Goal: Task Accomplishment & Management: Manage account settings

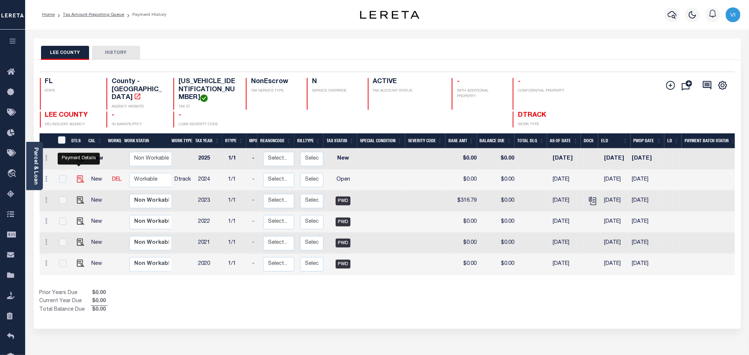
click at [79, 176] on img "" at bounding box center [80, 179] width 7 height 7
checkbox input "true"
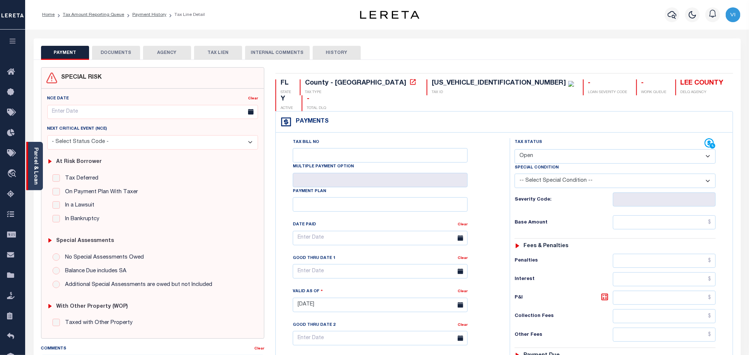
click at [35, 173] on link "Parcel & Loan" at bounding box center [35, 165] width 5 height 37
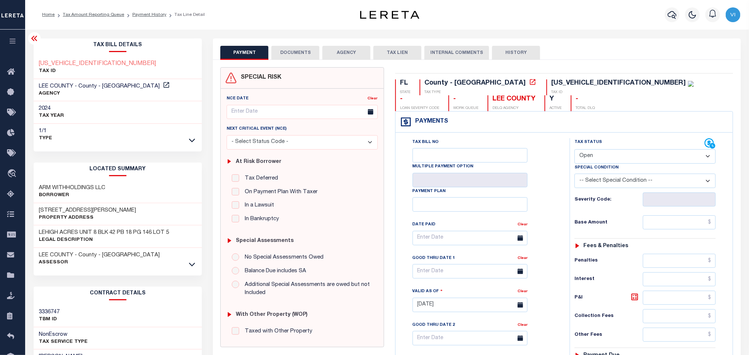
click at [623, 161] on select "- Select Status Code - Open Due/Unpaid Paid Incomplete No Tax Due Internal Refu…" at bounding box center [644, 156] width 141 height 14
select select "PYD"
click at [574, 150] on select "- Select Status Code - Open Due/Unpaid Paid Incomplete No Tax Due Internal Refu…" at bounding box center [644, 156] width 141 height 14
type input "[DATE]"
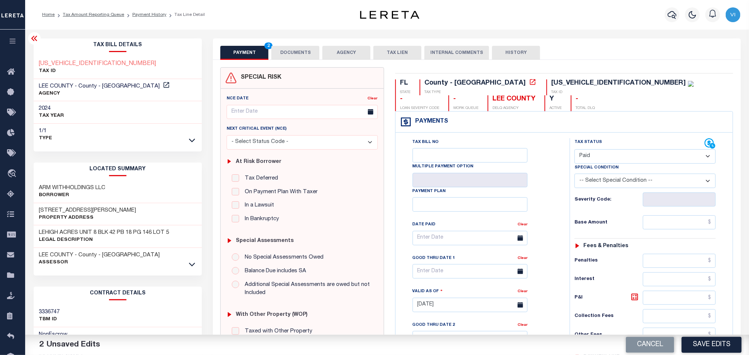
click at [300, 57] on button "DOCUMENTS" at bounding box center [295, 53] width 48 height 14
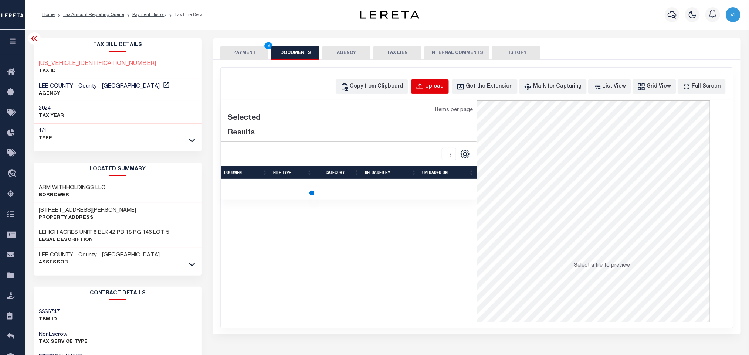
click at [444, 90] on div "Upload" at bounding box center [434, 87] width 18 height 8
select select "POP"
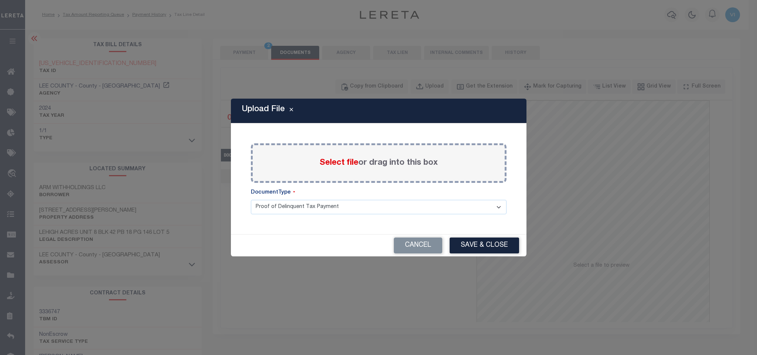
click at [351, 163] on span "Select file" at bounding box center [339, 163] width 39 height 8
click at [0, 0] on input "Select file or drag into this box" at bounding box center [0, 0] width 0 height 0
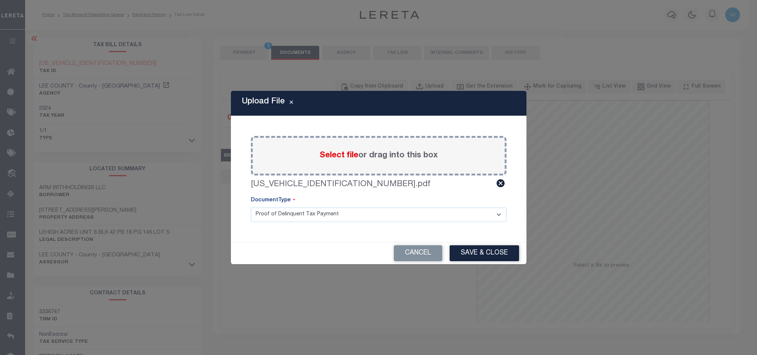
drag, startPoint x: 263, startPoint y: 219, endPoint x: 267, endPoint y: 219, distance: 4.1
click at [263, 219] on select "Proof of Delinquent Tax Payment" at bounding box center [379, 215] width 256 height 14
click at [251, 208] on select "Proof of Delinquent Tax Payment" at bounding box center [379, 215] width 256 height 14
click at [460, 248] on button "Save & Close" at bounding box center [484, 253] width 69 height 16
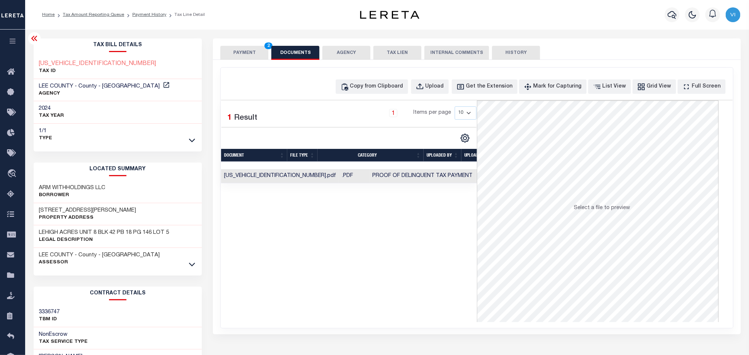
click at [247, 52] on button "PAYMENT 2" at bounding box center [244, 53] width 48 height 14
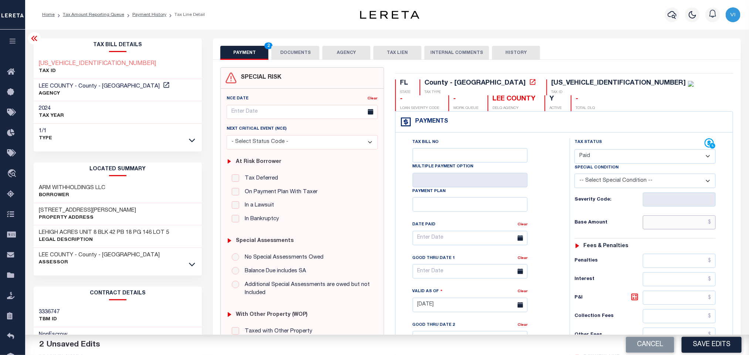
click at [654, 223] on input "text" at bounding box center [679, 223] width 73 height 14
paste input "377.65"
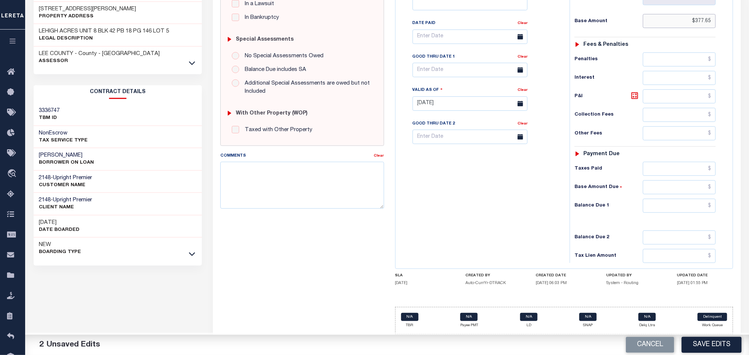
type input "$377.65"
click at [661, 206] on input "text" at bounding box center [679, 206] width 73 height 14
type input "$0.00"
click at [490, 223] on div "Tax Bill No Multiple Payment Option Payment Plan Clear" at bounding box center [480, 100] width 167 height 326
click at [701, 342] on button "Save Edits" at bounding box center [712, 345] width 60 height 16
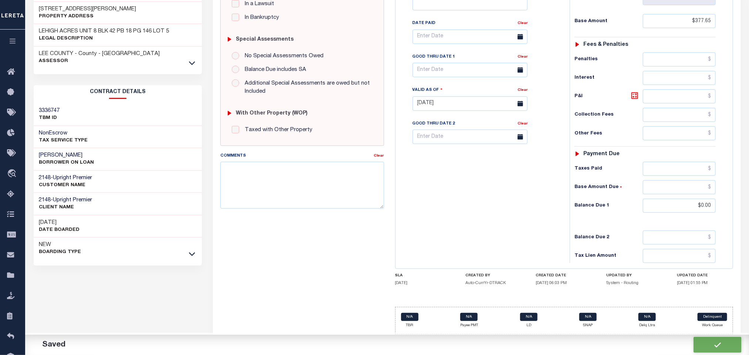
checkbox input "false"
type input "$377.65"
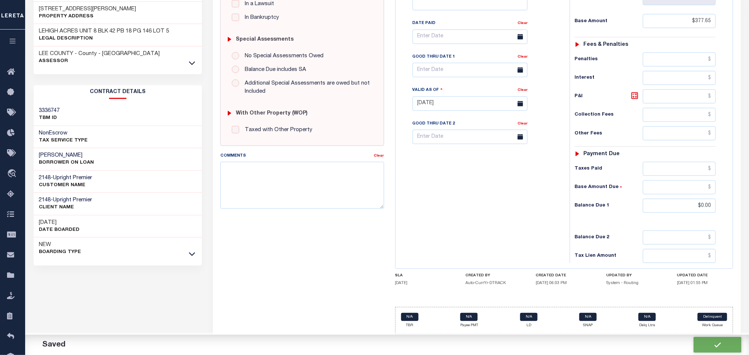
type input "$0"
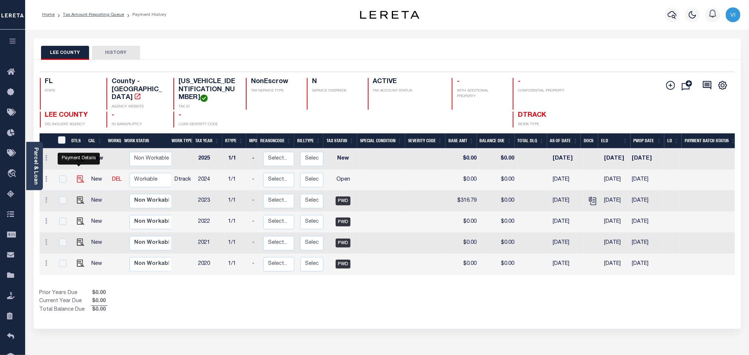
click at [77, 176] on img "" at bounding box center [80, 179] width 7 height 7
checkbox input "true"
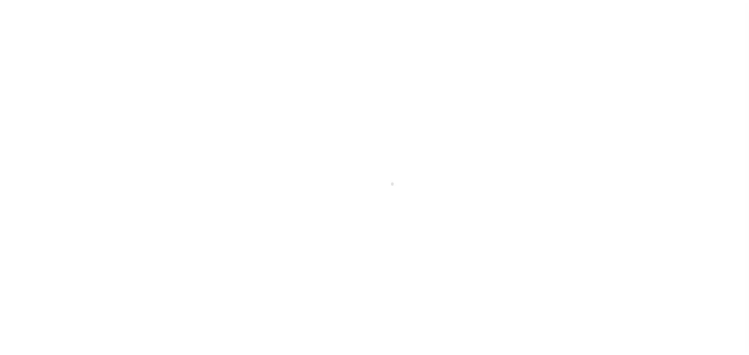
select select "OP2"
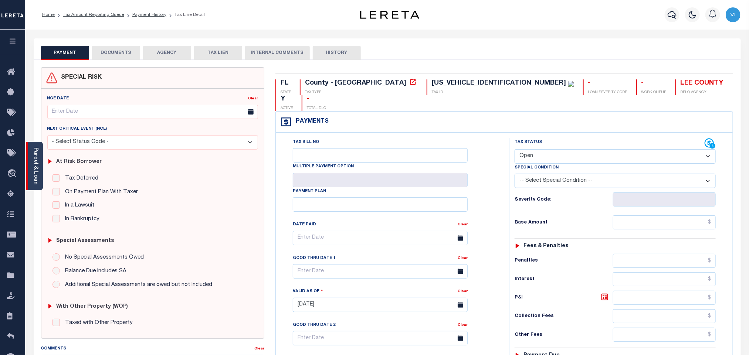
click at [38, 170] on link "Parcel & Loan" at bounding box center [35, 165] width 5 height 37
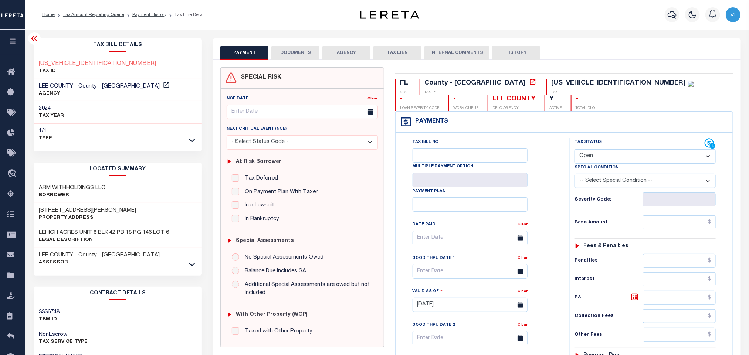
click at [292, 56] on button "DOCUMENTS" at bounding box center [295, 53] width 48 height 14
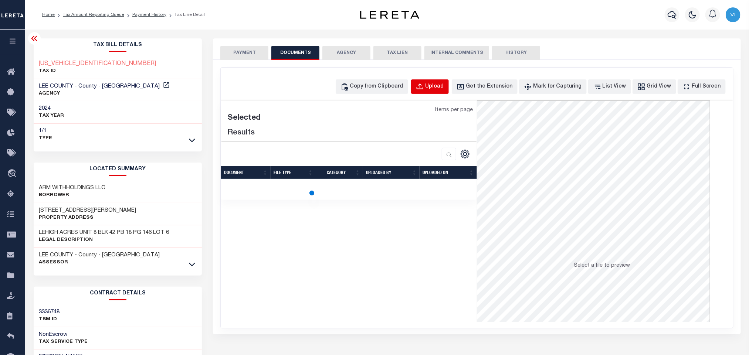
click at [441, 87] on div "Upload" at bounding box center [434, 87] width 18 height 8
select select "POP"
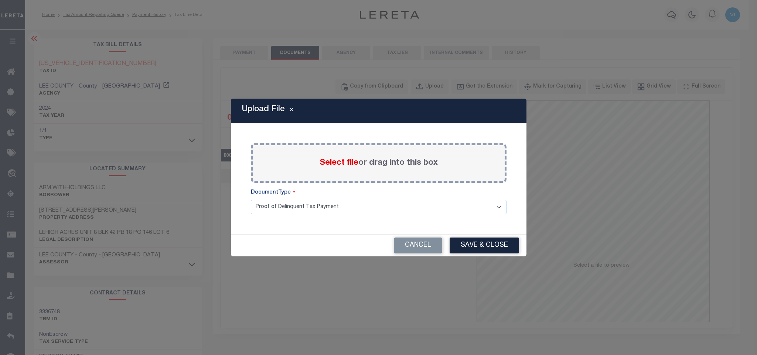
click at [332, 165] on span "Select file" at bounding box center [339, 163] width 39 height 8
click at [0, 0] on input "Select file or drag into this box" at bounding box center [0, 0] width 0 height 0
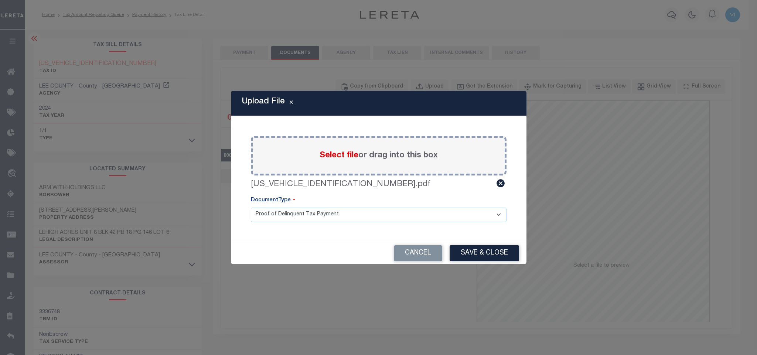
drag, startPoint x: 272, startPoint y: 214, endPoint x: 276, endPoint y: 220, distance: 6.9
click at [272, 214] on select "Proof of Delinquent Tax Payment" at bounding box center [379, 215] width 256 height 14
click at [251, 208] on select "Proof of Delinquent Tax Payment" at bounding box center [379, 215] width 256 height 14
click at [461, 254] on button "Save & Close" at bounding box center [484, 253] width 69 height 16
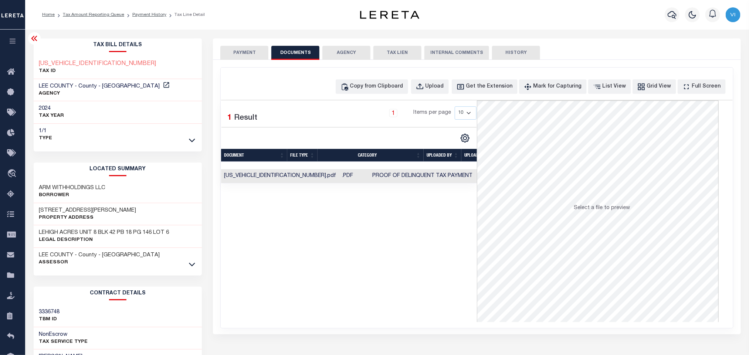
drag, startPoint x: 278, startPoint y: 62, endPoint x: 271, endPoint y: 62, distance: 6.7
click at [278, 62] on div "SPECIAL RISK NCE Date Clear" at bounding box center [477, 197] width 528 height 275
click at [245, 57] on button "PAYMENT" at bounding box center [244, 53] width 48 height 14
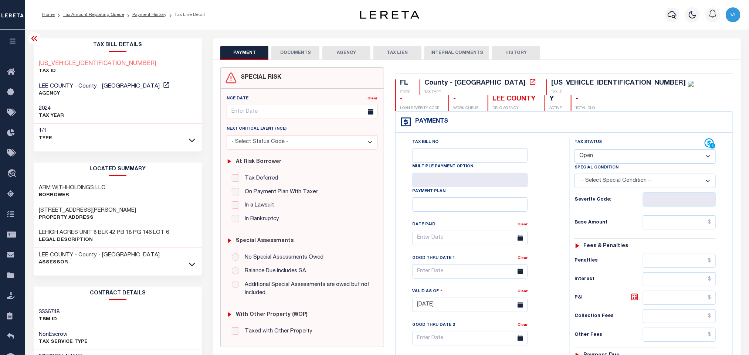
drag, startPoint x: 587, startPoint y: 157, endPoint x: 589, endPoint y: 165, distance: 8.0
click at [588, 157] on select "- Select Status Code - Open Due/Unpaid Paid Incomplete No Tax Due Internal Refu…" at bounding box center [644, 156] width 141 height 14
select select "PYD"
click at [574, 150] on select "- Select Status Code - Open Due/Unpaid Paid Incomplete No Tax Due Internal Refu…" at bounding box center [644, 156] width 141 height 14
type input "[DATE]"
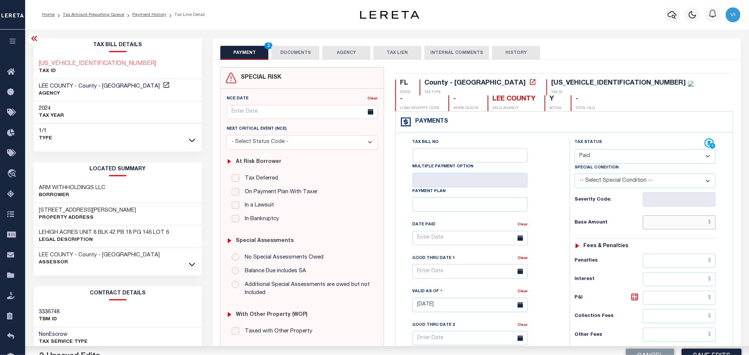
click at [648, 225] on input "text" at bounding box center [679, 223] width 73 height 14
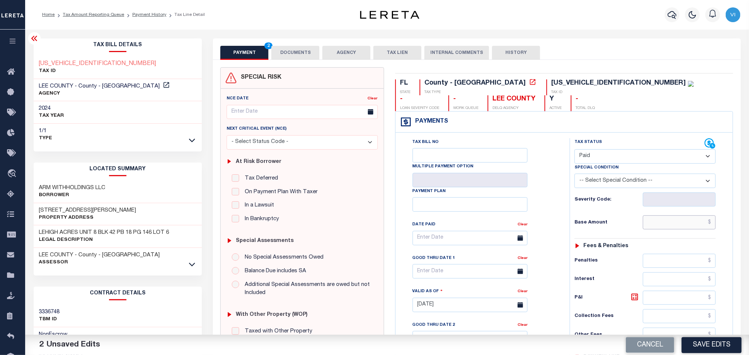
paste input "377.65"
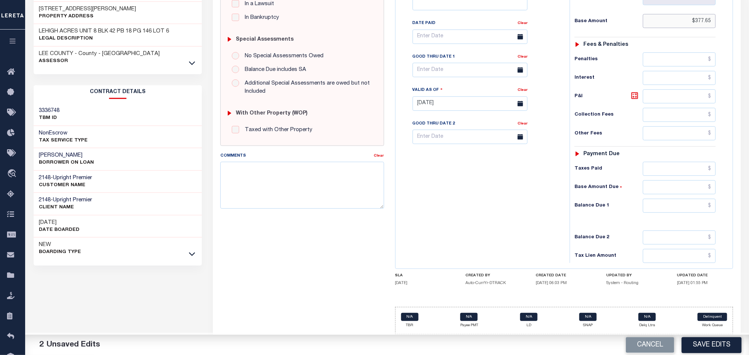
type input "$377.65"
click at [665, 208] on input "text" at bounding box center [679, 206] width 73 height 14
type input "$0.00"
click at [507, 228] on div "Tax Bill No Multiple Payment Option Payment Plan Clear" at bounding box center [480, 100] width 167 height 326
click at [702, 348] on button "Save Edits" at bounding box center [712, 345] width 60 height 16
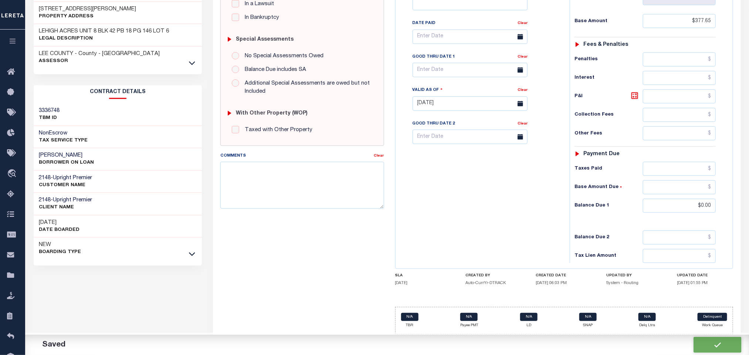
checkbox input "false"
type input "$377.65"
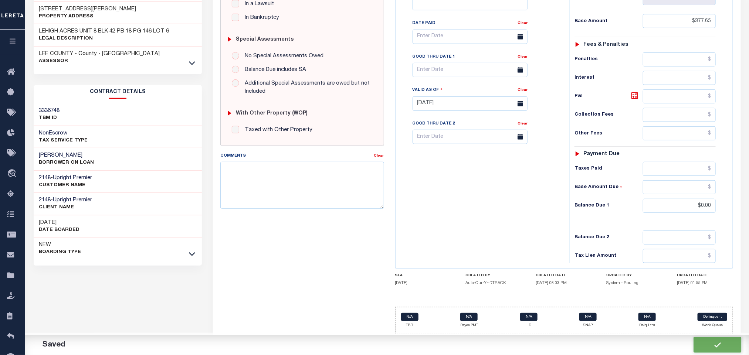
type input "$0"
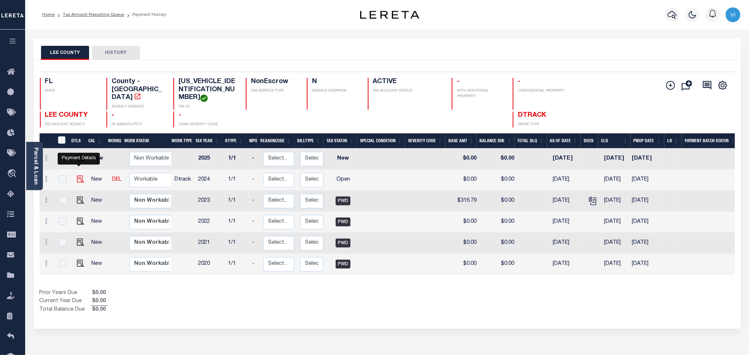
click at [80, 176] on img "" at bounding box center [80, 179] width 7 height 7
checkbox input "true"
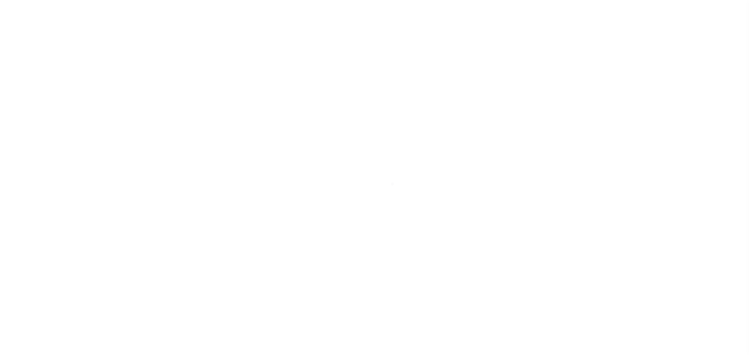
select select "OP2"
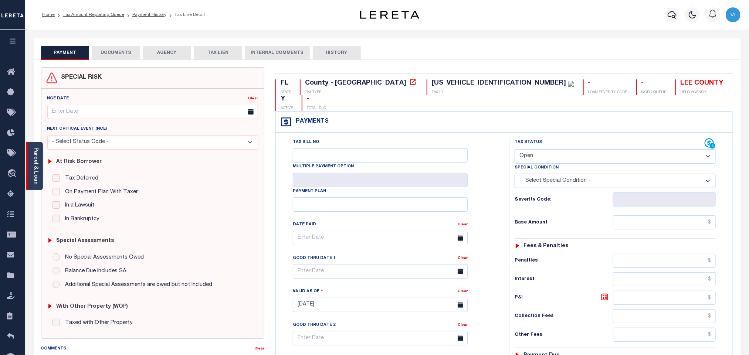
click at [37, 170] on link "Parcel & Loan" at bounding box center [35, 165] width 5 height 37
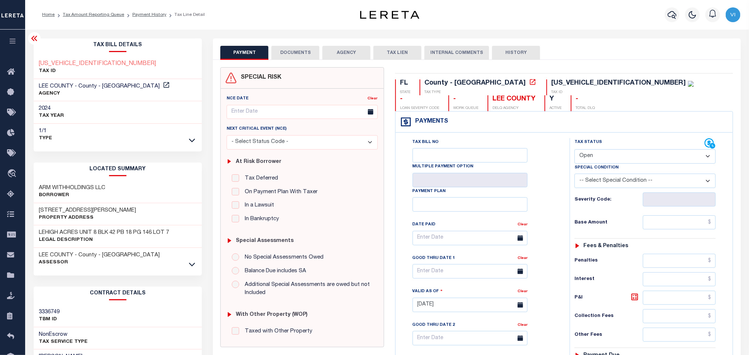
click at [293, 49] on button "DOCUMENTS" at bounding box center [295, 53] width 48 height 14
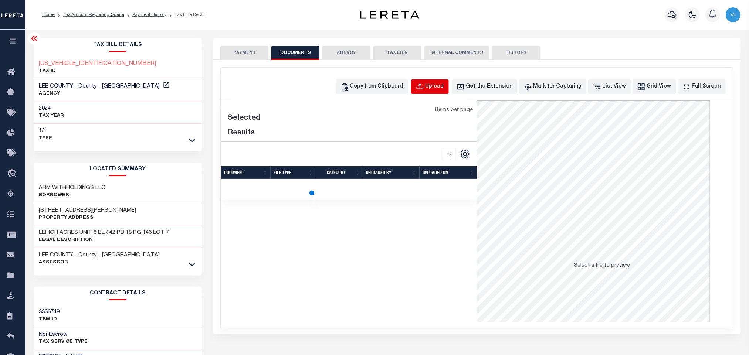
click at [444, 85] on div "Upload" at bounding box center [434, 87] width 18 height 8
select select "POP"
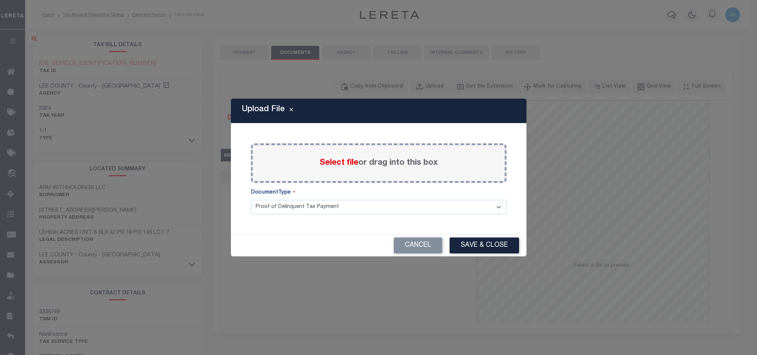
click at [335, 159] on span "Select file" at bounding box center [339, 163] width 39 height 8
click at [0, 0] on input "Select file or drag into this box" at bounding box center [0, 0] width 0 height 0
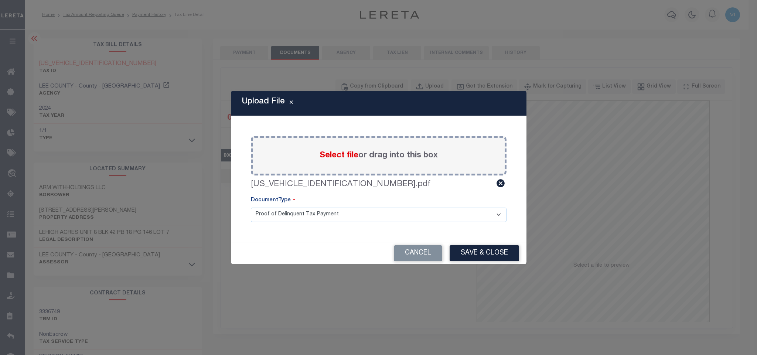
click at [270, 220] on select "Proof of Delinquent Tax Payment" at bounding box center [379, 215] width 256 height 14
click at [251, 208] on select "Proof of Delinquent Tax Payment" at bounding box center [379, 215] width 256 height 14
click at [477, 258] on button "Save & Close" at bounding box center [484, 253] width 69 height 16
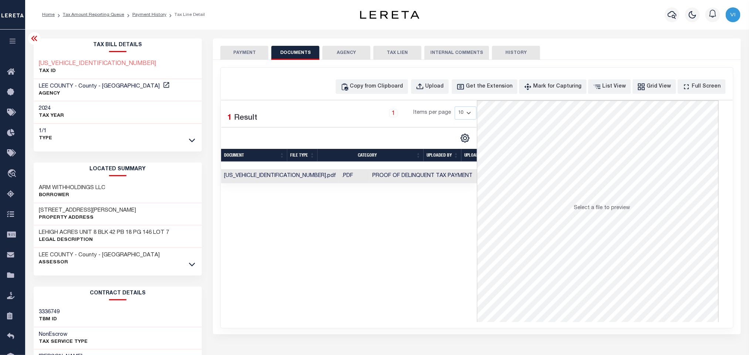
click at [248, 54] on button "PAYMENT" at bounding box center [244, 53] width 48 height 14
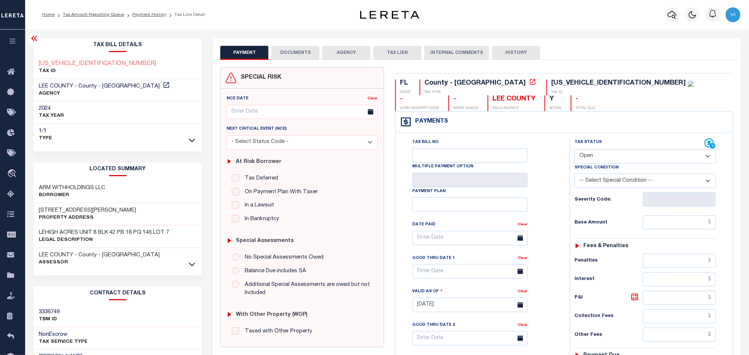
drag, startPoint x: 587, startPoint y: 155, endPoint x: 588, endPoint y: 165, distance: 10.0
click at [587, 155] on select "- Select Status Code - Open Due/Unpaid Paid Incomplete No Tax Due Internal Refu…" at bounding box center [644, 156] width 141 height 14
select select "PYD"
click at [574, 150] on select "- Select Status Code - Open Due/Unpaid Paid Incomplete No Tax Due Internal Refu…" at bounding box center [644, 156] width 141 height 14
type input "10/01/2025"
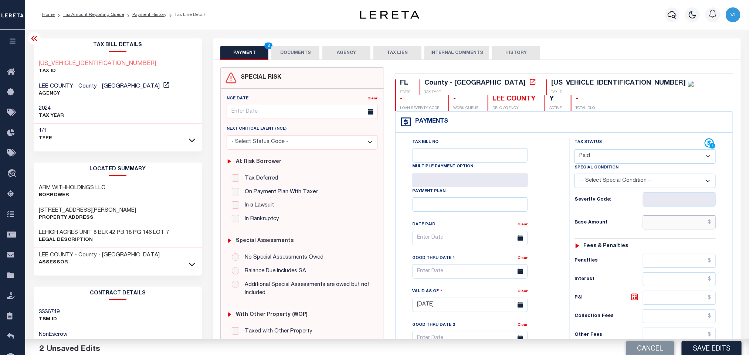
click at [655, 229] on input "text" at bounding box center [679, 223] width 73 height 14
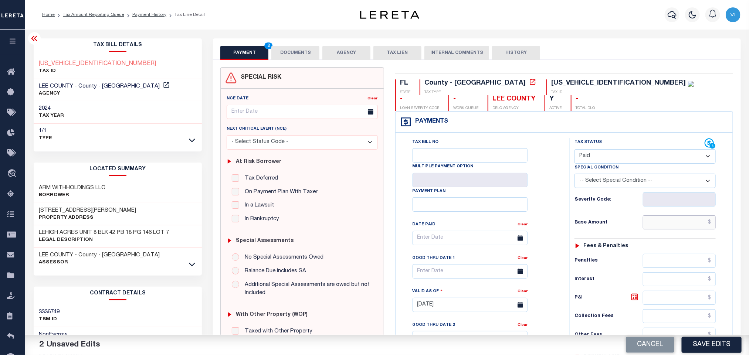
paste input "377.65"
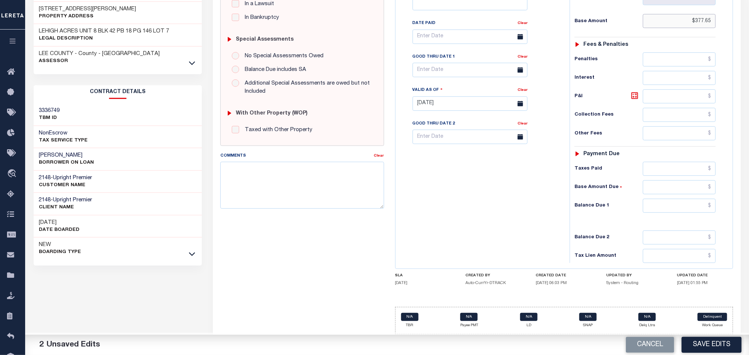
scroll to position [208, 0]
type input "$377.65"
click at [654, 203] on input "text" at bounding box center [679, 206] width 73 height 14
type input "$0.00"
click at [542, 235] on div "Tax Bill No Multiple Payment Option Payment Plan Clear" at bounding box center [480, 100] width 167 height 326
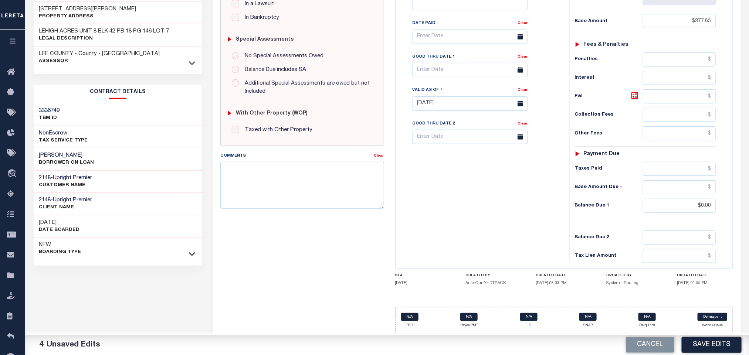
click at [697, 350] on button "Save Edits" at bounding box center [712, 345] width 60 height 16
checkbox input "false"
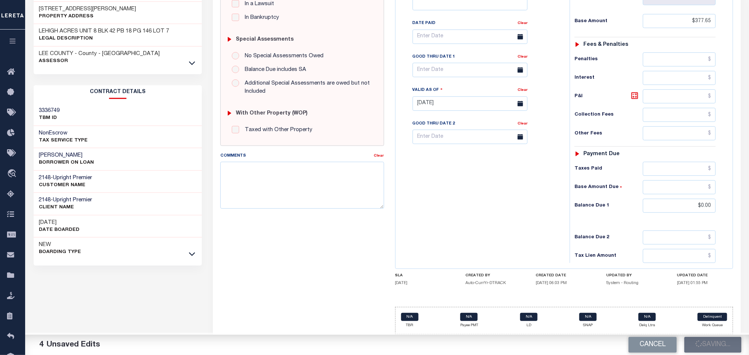
type input "$377.65"
type input "$0"
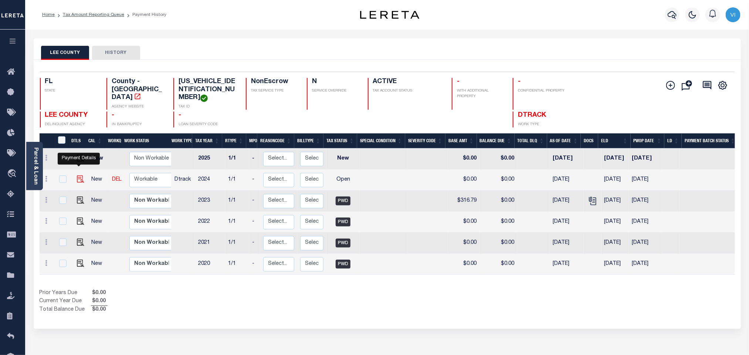
click at [77, 176] on img "" at bounding box center [80, 179] width 7 height 7
checkbox input "true"
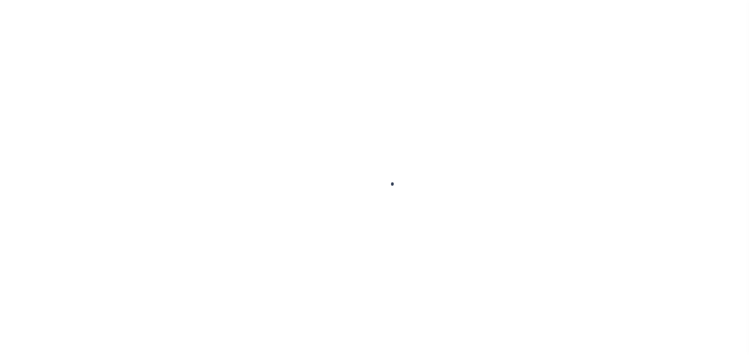
checkbox input "false"
type input "[DATE]"
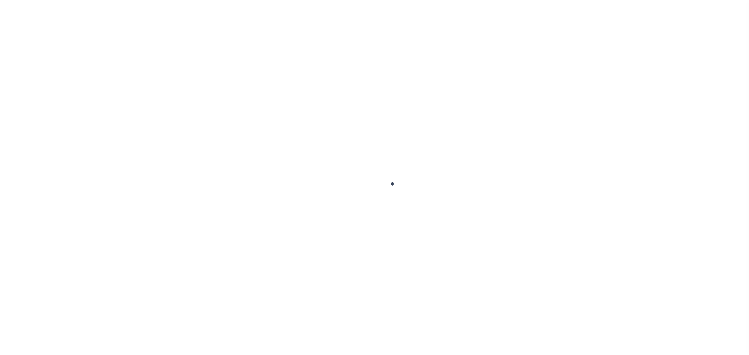
select select "OP2"
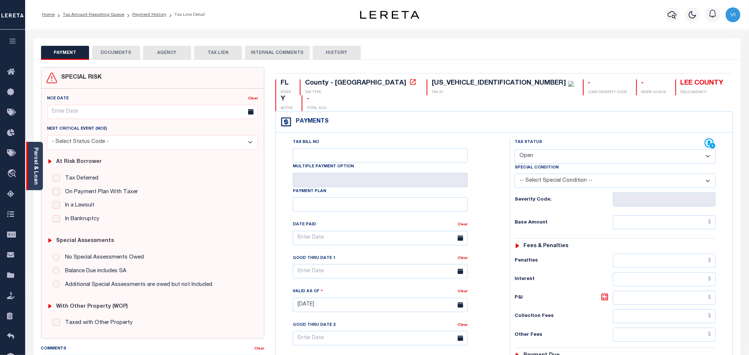
click at [37, 169] on link "Parcel & Loan" at bounding box center [35, 165] width 5 height 37
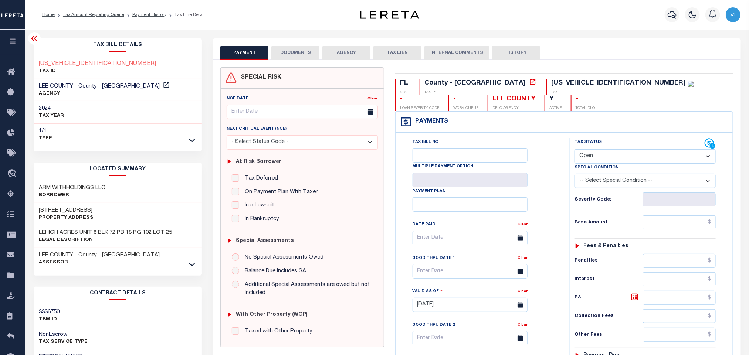
click at [284, 55] on button "DOCUMENTS" at bounding box center [295, 53] width 48 height 14
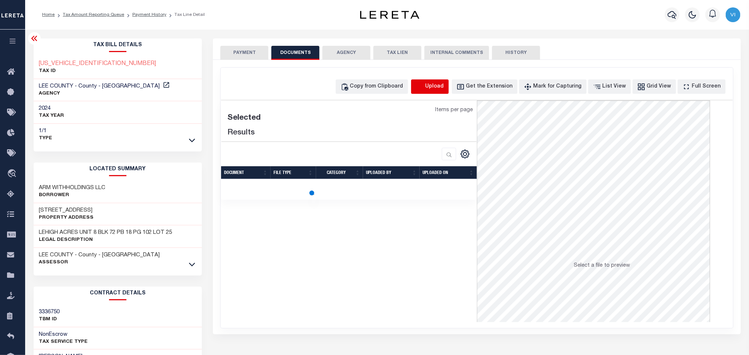
click at [424, 88] on icon "button" at bounding box center [420, 87] width 8 height 8
select select "POP"
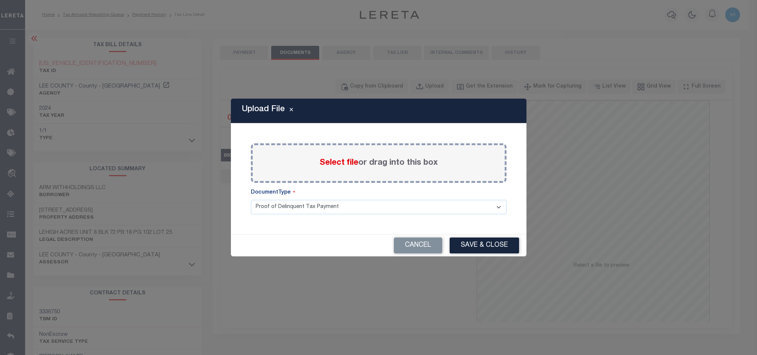
click at [344, 159] on span "Select file" at bounding box center [339, 163] width 39 height 8
click at [0, 0] on input "Select file or drag into this box" at bounding box center [0, 0] width 0 height 0
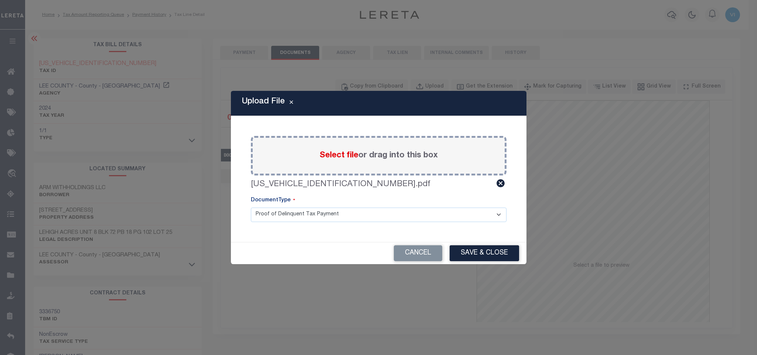
click at [275, 219] on select "Proof of Delinquent Tax Payment" at bounding box center [379, 215] width 256 height 14
click at [251, 208] on select "Proof of Delinquent Tax Payment" at bounding box center [379, 215] width 256 height 14
click at [465, 252] on button "Save & Close" at bounding box center [484, 253] width 69 height 16
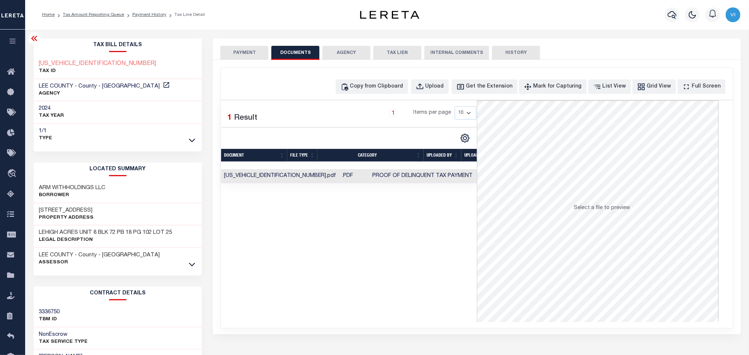
click at [249, 49] on button "PAYMENT" at bounding box center [244, 53] width 48 height 14
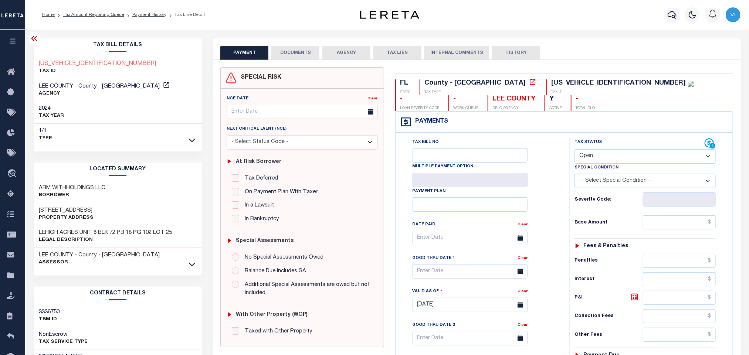
click at [596, 159] on select "- Select Status Code - Open Due/Unpaid Paid Incomplete No Tax Due Internal Refu…" at bounding box center [644, 156] width 141 height 14
select select "PYD"
click at [574, 150] on select "- Select Status Code - Open Due/Unpaid Paid Incomplete No Tax Due Internal Refu…" at bounding box center [644, 156] width 141 height 14
type input "10/01/2025"
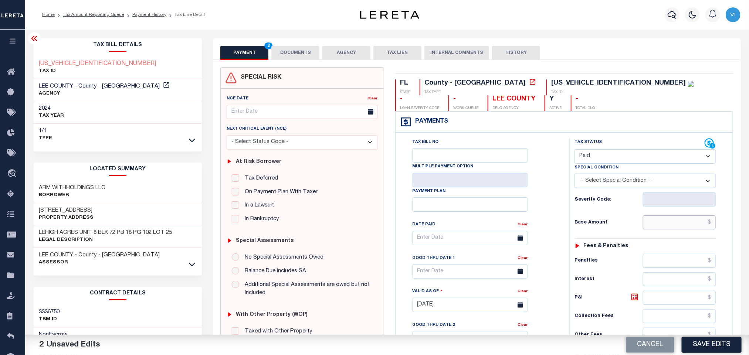
click at [657, 229] on input "text" at bounding box center [679, 223] width 73 height 14
paste input "377.65"
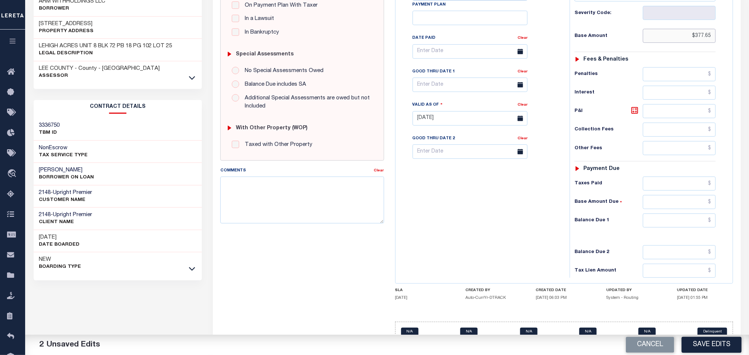
scroll to position [208, 0]
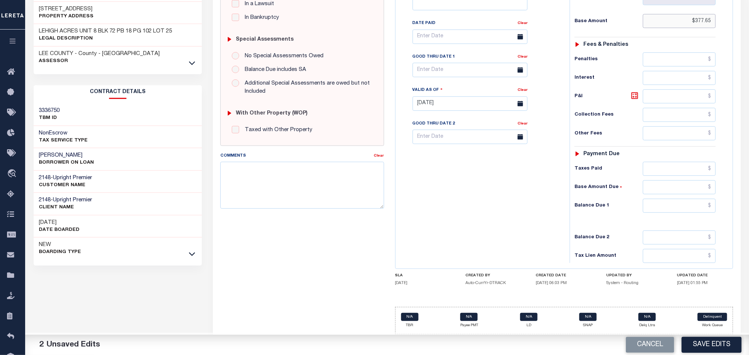
type input "$377.65"
click at [647, 210] on input "text" at bounding box center [679, 206] width 73 height 14
type input "$0.00"
click at [508, 231] on div "Tax Bill No Multiple Payment Option Payment Plan Clear" at bounding box center [480, 100] width 167 height 326
click at [711, 350] on button "Save Edits" at bounding box center [712, 345] width 60 height 16
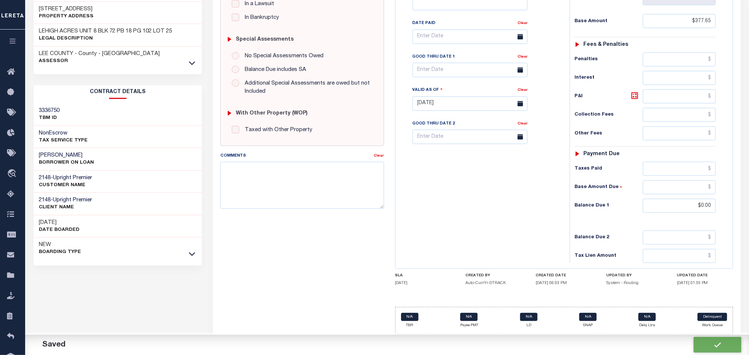
checkbox input "false"
type input "$377.65"
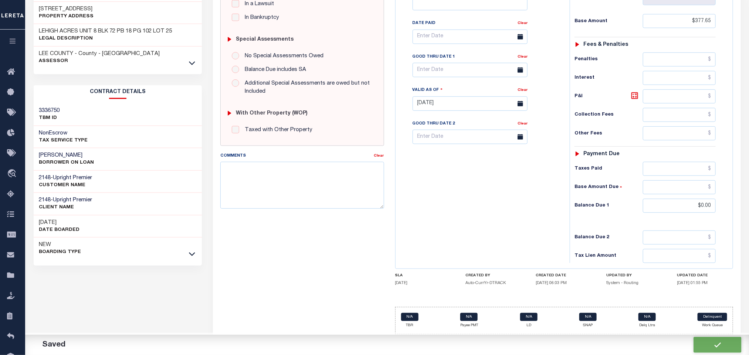
type input "$0"
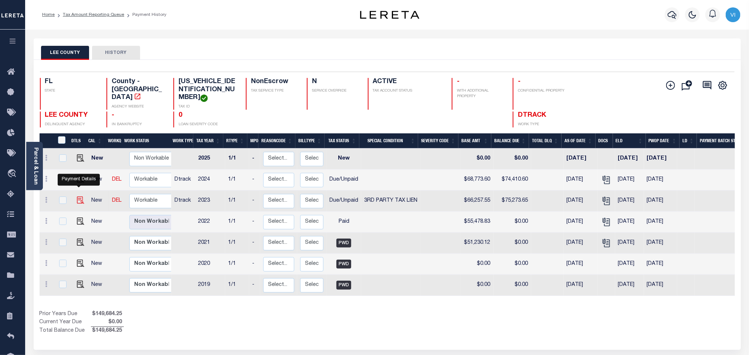
click at [80, 197] on img "" at bounding box center [80, 200] width 7 height 7
checkbox input "true"
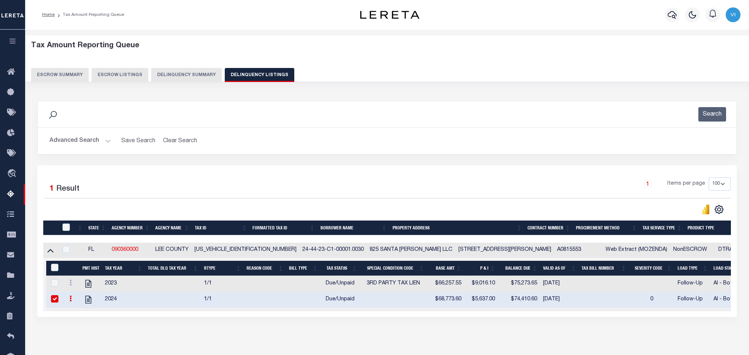
select select "100"
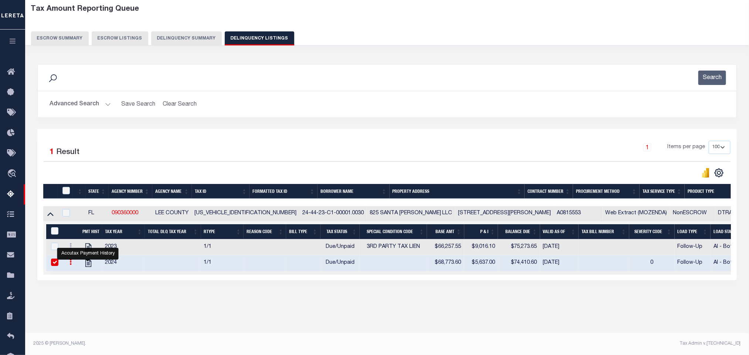
scroll to position [37, 0]
click at [67, 102] on button "Advanced Search" at bounding box center [80, 104] width 61 height 14
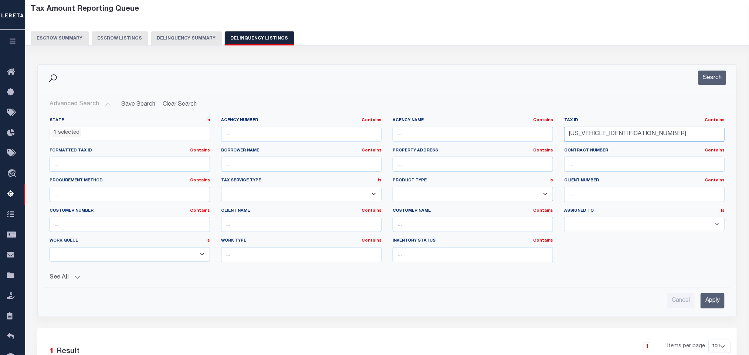
click at [647, 133] on input "[US_VEHICLE_IDENTIFICATION_NUMBER]" at bounding box center [644, 134] width 160 height 15
paste input "1245261100113010"
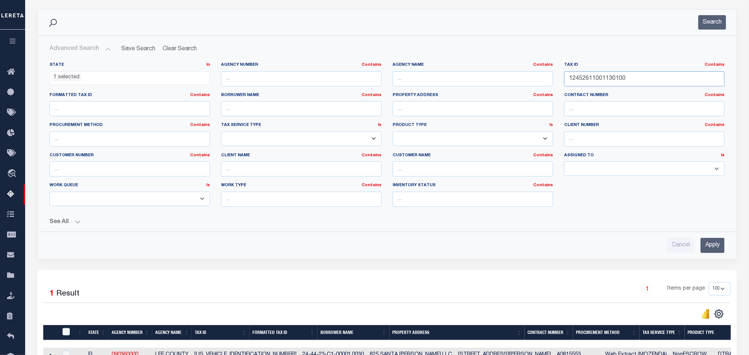
type input "12452611001130100"
click at [716, 252] on input "Apply" at bounding box center [713, 245] width 24 height 15
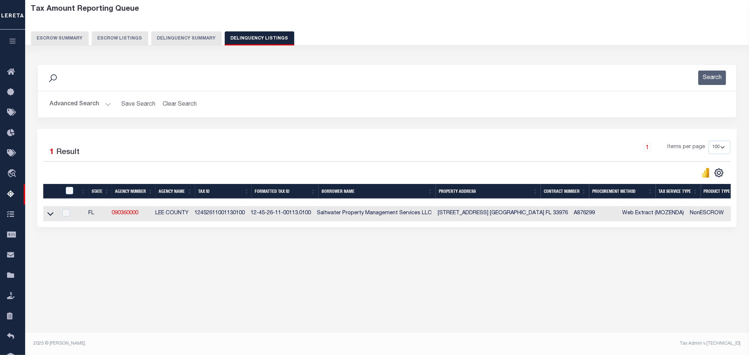
scroll to position [37, 0]
click at [51, 216] on icon at bounding box center [50, 215] width 6 height 4
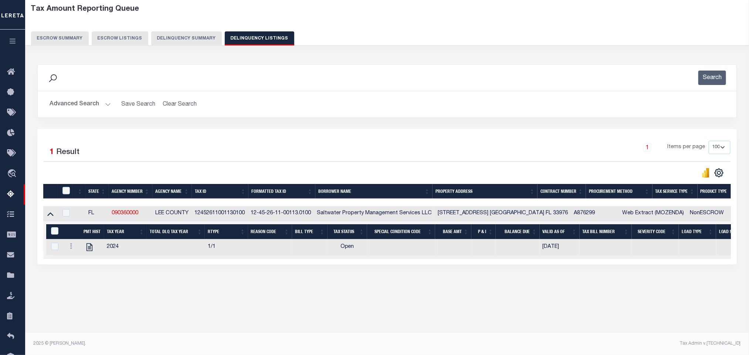
click at [118, 306] on div "Tax Amount Reporting Queue Escrow Summary Escrow Listings In" at bounding box center [386, 154] width 719 height 309
click at [89, 251] on icon at bounding box center [90, 248] width 6 height 8
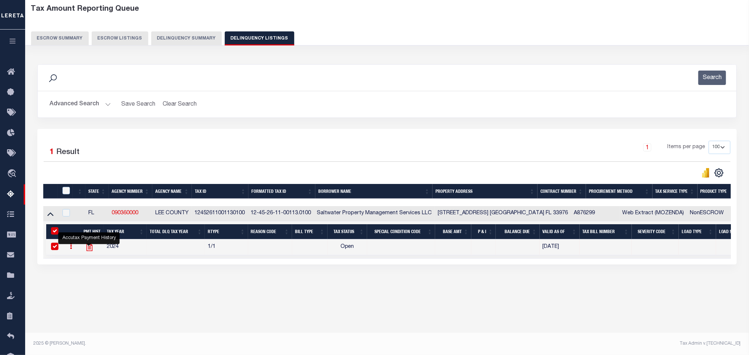
checkbox input "true"
click at [74, 108] on button "Advanced Search" at bounding box center [80, 104] width 61 height 14
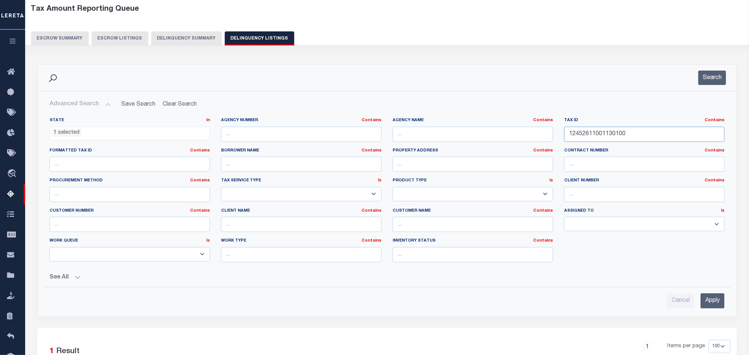
click at [649, 138] on input "12452611001130100" at bounding box center [644, 134] width 160 height 15
paste input "0900097011"
type input "12452609000970110"
click at [712, 302] on input "Apply" at bounding box center [713, 301] width 24 height 15
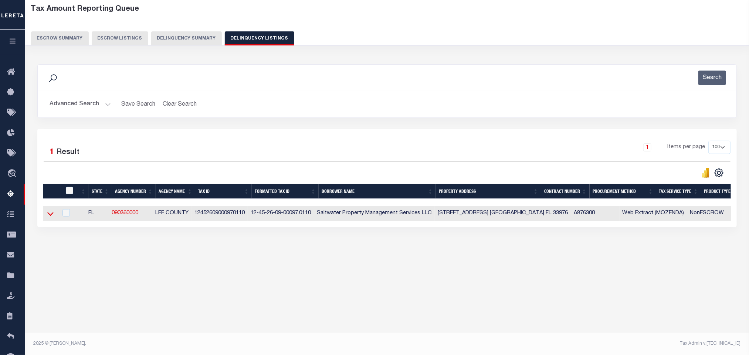
click at [48, 218] on icon at bounding box center [50, 214] width 6 height 8
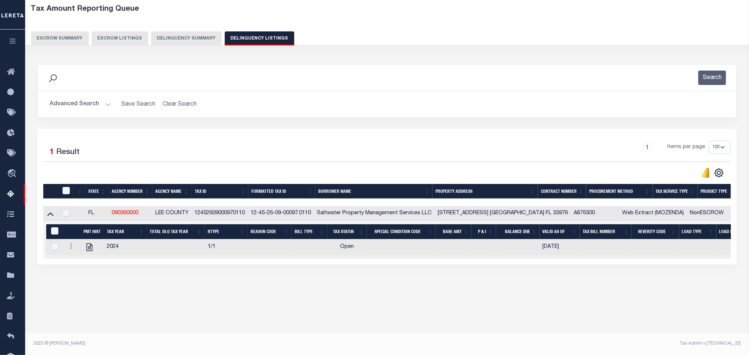
click at [159, 309] on div "Tax Amount Reporting Queue Escrow Summary Escrow Listings In" at bounding box center [386, 154] width 719 height 309
click at [89, 250] on icon "" at bounding box center [90, 248] width 10 height 10
checkbox input "true"
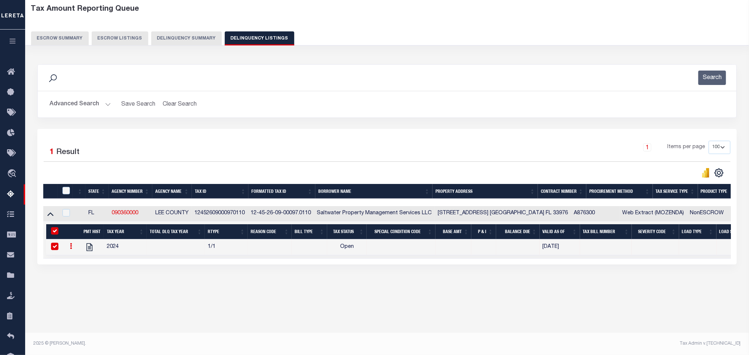
click at [75, 109] on button "Advanced Search" at bounding box center [80, 104] width 61 height 14
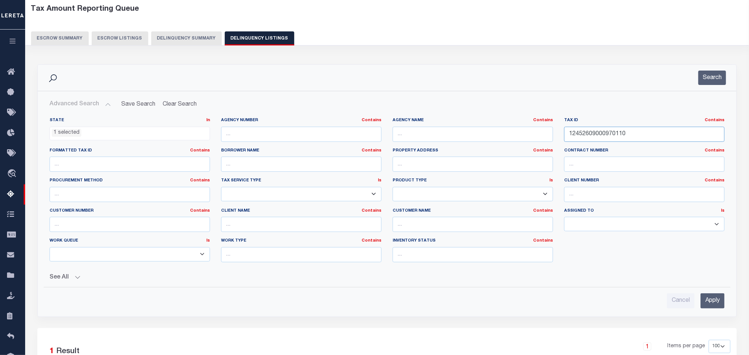
click at [639, 140] on input "12452609000970110" at bounding box center [644, 134] width 160 height 15
paste input "014422C20521400"
type input "014422C2052140010"
click at [711, 303] on input "Apply" at bounding box center [713, 301] width 24 height 15
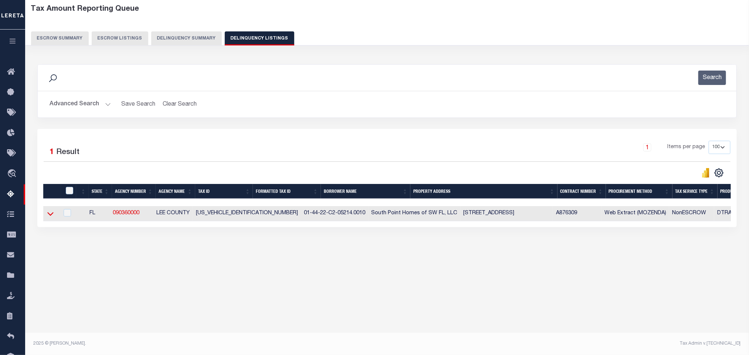
click at [49, 216] on icon at bounding box center [50, 215] width 6 height 4
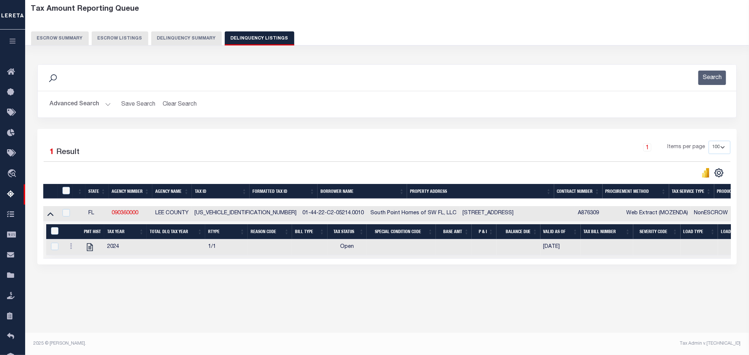
click at [224, 309] on div "Tax Amount Reporting Queue Escrow Summary Escrow Listings In" at bounding box center [386, 154] width 719 height 309
click at [93, 252] on icon "" at bounding box center [90, 248] width 10 height 10
checkbox input "true"
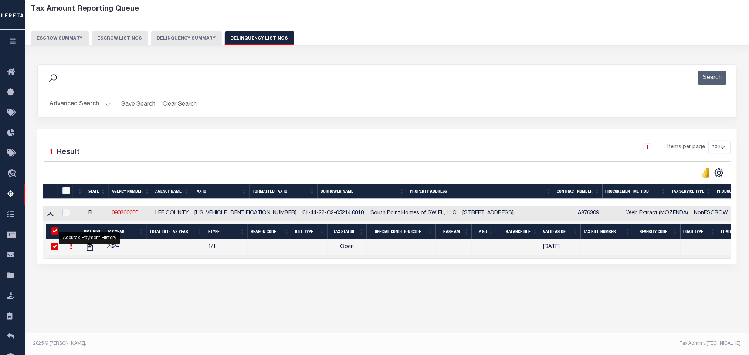
click at [81, 104] on button "Advanced Search" at bounding box center [80, 104] width 61 height 14
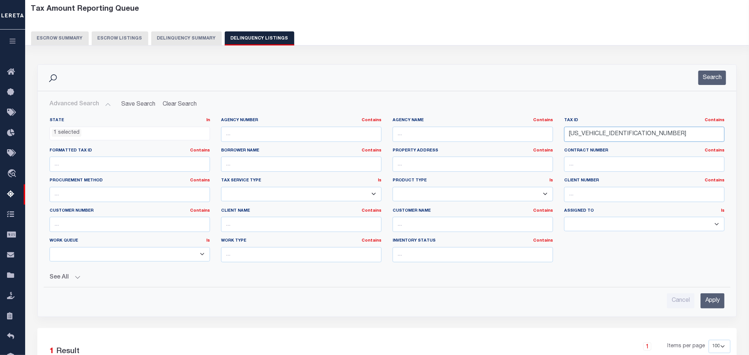
click at [647, 131] on input "014422C2052140010" at bounding box center [644, 134] width 160 height 15
paste input "64423C404217027"
type input "064423C4042170270"
click at [723, 303] on input "Apply" at bounding box center [713, 301] width 24 height 15
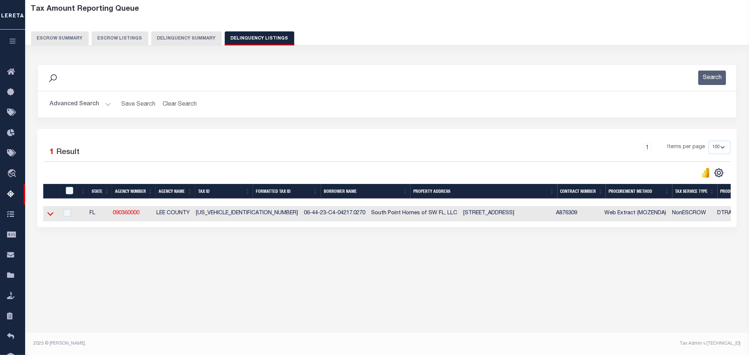
click at [48, 217] on icon at bounding box center [50, 214] width 6 height 8
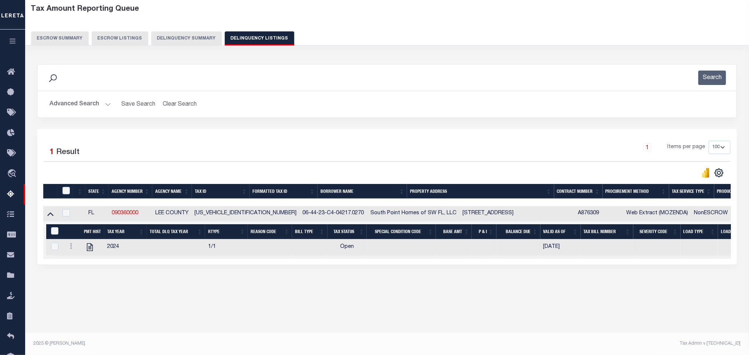
click at [120, 302] on div "Tax Amount Reporting Queue Escrow Summary Escrow Listings In" at bounding box center [386, 154] width 719 height 309
click at [92, 252] on icon "" at bounding box center [90, 248] width 10 height 10
checkbox input "true"
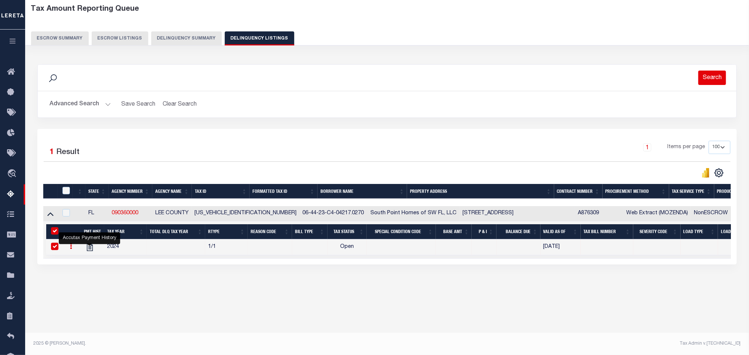
click at [708, 84] on button "Search" at bounding box center [712, 78] width 28 height 14
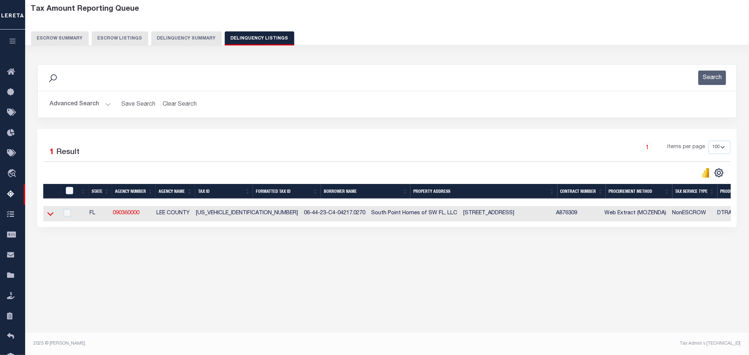
click at [51, 216] on icon at bounding box center [50, 214] width 6 height 8
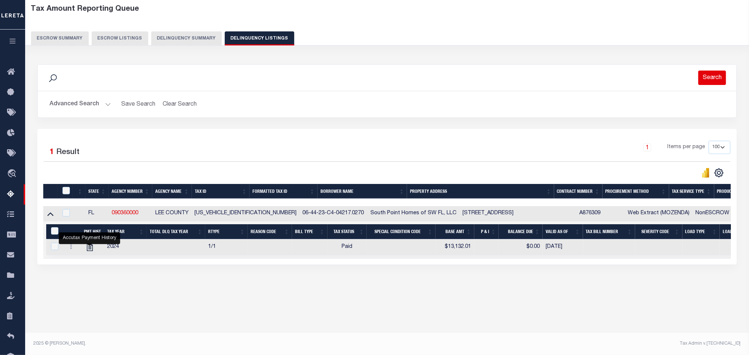
click at [702, 79] on button "Search" at bounding box center [712, 78] width 28 height 14
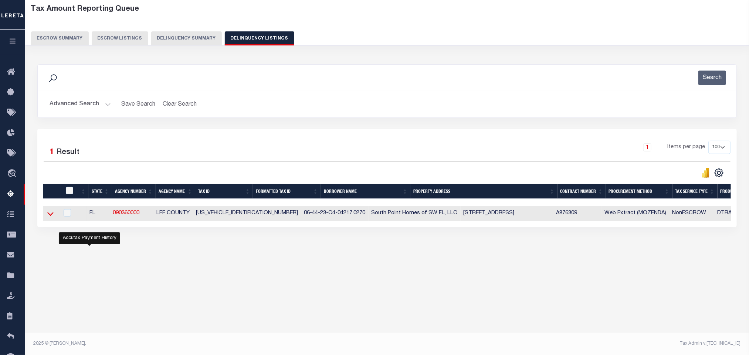
click at [48, 216] on icon at bounding box center [50, 215] width 6 height 4
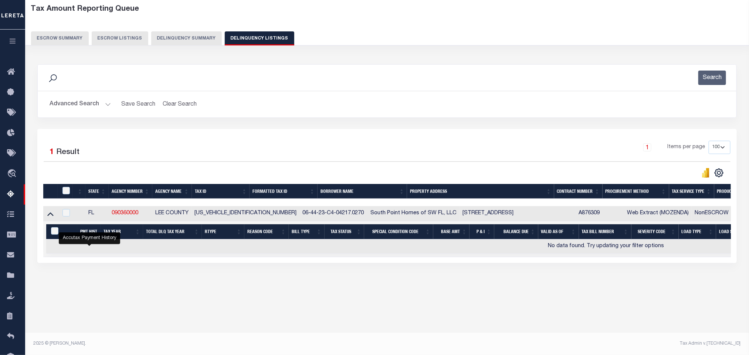
click at [71, 106] on button "Advanced Search" at bounding box center [80, 104] width 61 height 14
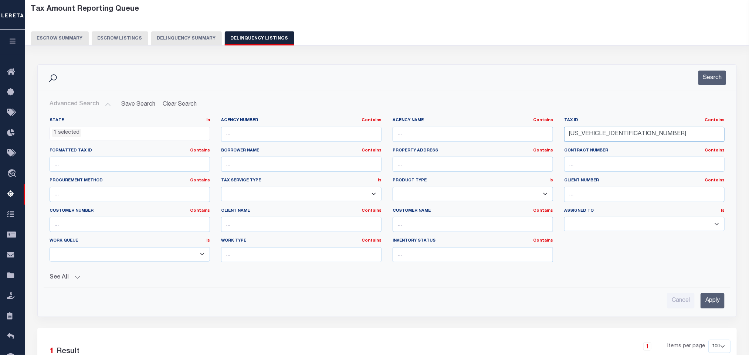
click at [631, 136] on input "064423C4042170270" at bounding box center [644, 134] width 160 height 15
paste input "21020"
type input "064423C4042210200"
click at [720, 302] on input "Apply" at bounding box center [713, 301] width 24 height 15
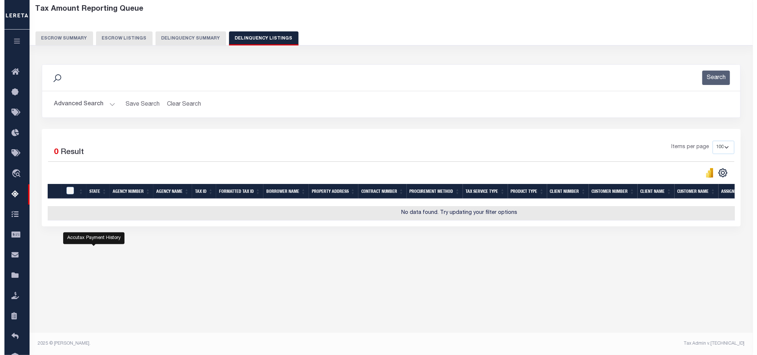
scroll to position [0, 0]
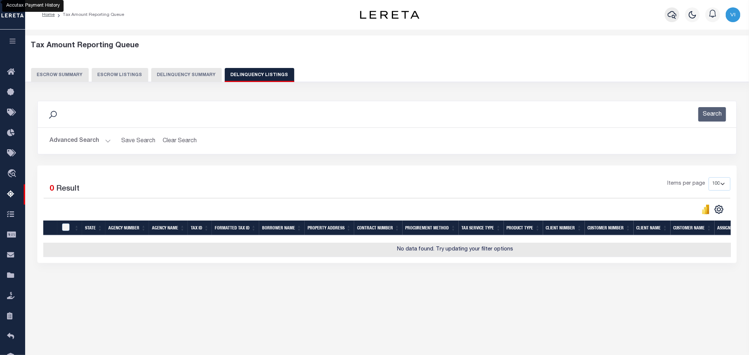
click at [666, 15] on button "button" at bounding box center [672, 14] width 15 height 15
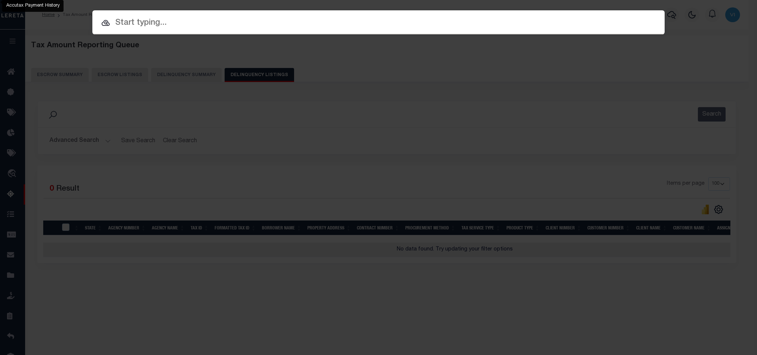
click at [618, 16] on div "Include Loans TBM Customers Borrowers Payments (Lender Non-Disb) Payments (Lend…" at bounding box center [378, 22] width 573 height 24
paste input "444007034"
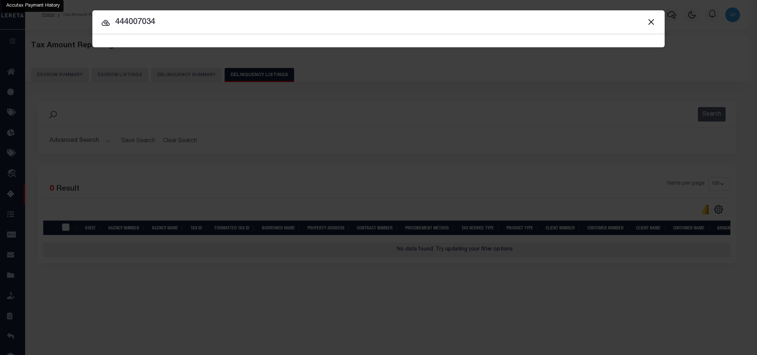
type input "444007034"
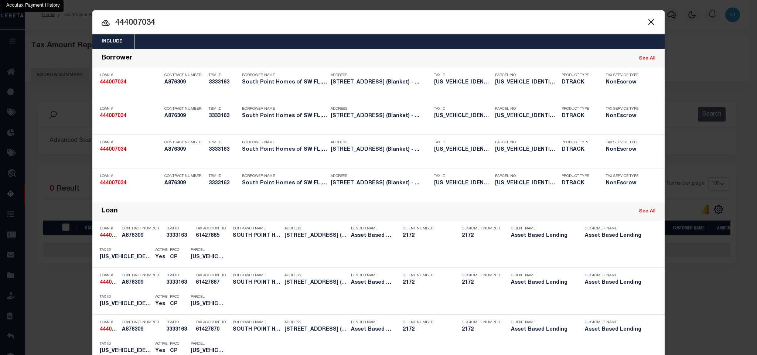
click at [339, 42] on div "Include Loans TBM Customers Borrowers Payments (Lender Non-Disb) Payments (Lend…" at bounding box center [378, 41] width 573 height 14
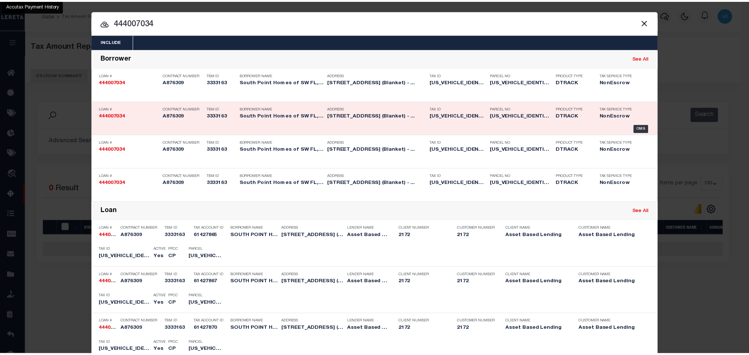
scroll to position [223, 0]
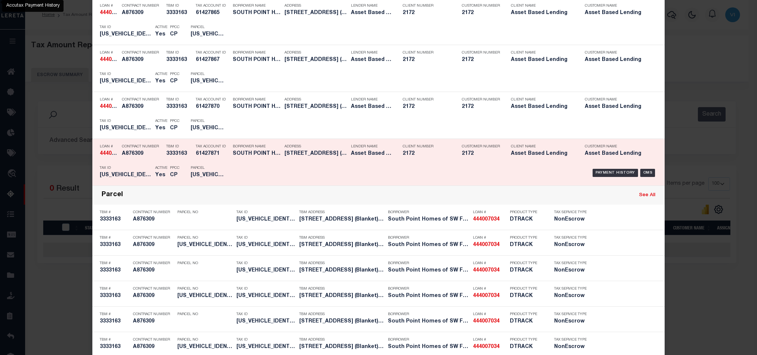
click at [271, 179] on div "Payment History OMS" at bounding box center [446, 172] width 423 height 21
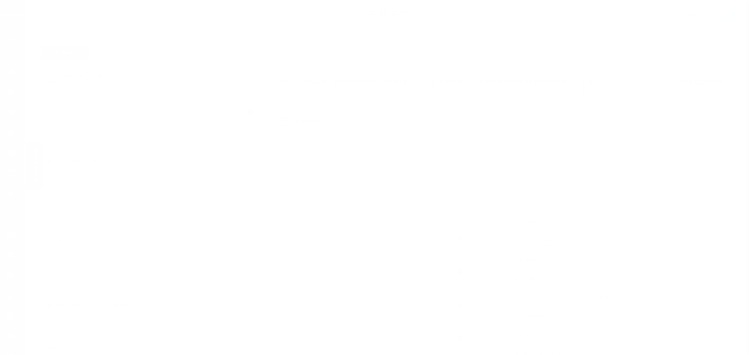
select select "DUE"
select select "20"
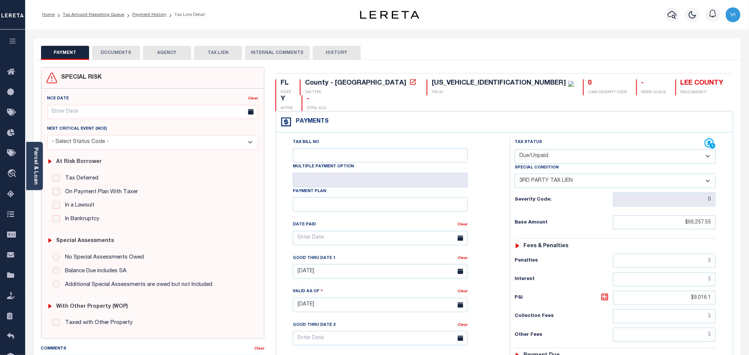
click at [122, 54] on button "DOCUMENTS" at bounding box center [116, 53] width 48 height 14
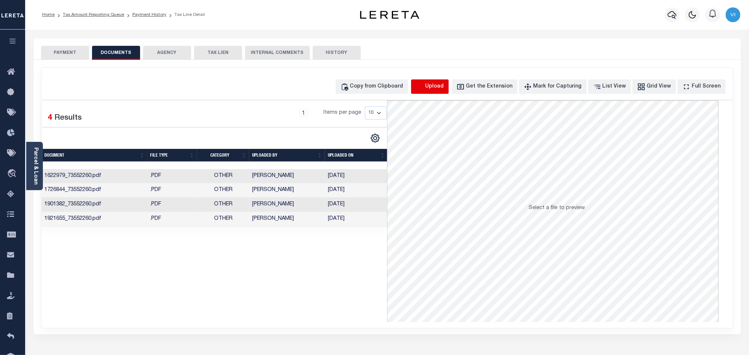
click at [424, 90] on icon "button" at bounding box center [420, 87] width 8 height 8
select select "POP"
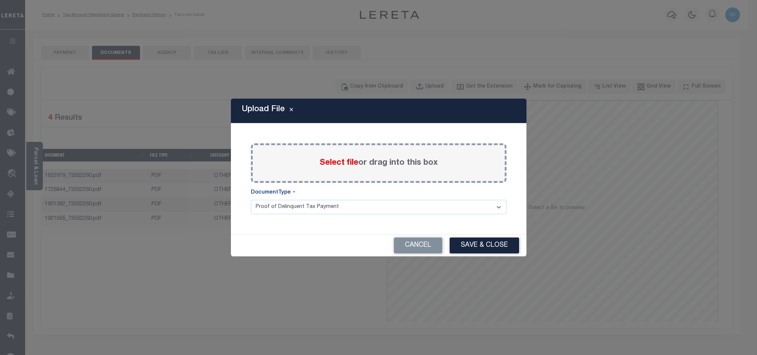
click at [332, 165] on span "Select file" at bounding box center [339, 163] width 39 height 8
click at [0, 0] on input "Select file or drag into this box" at bounding box center [0, 0] width 0 height 0
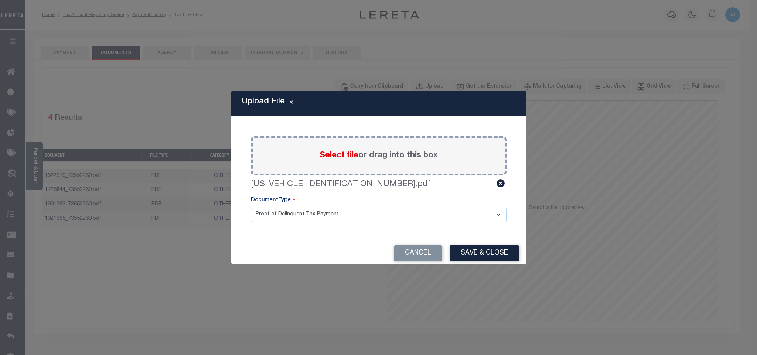
click at [284, 217] on select "Proof of Delinquent Tax Payment" at bounding box center [379, 215] width 256 height 14
click at [251, 208] on select "Proof of Delinquent Tax Payment" at bounding box center [379, 215] width 256 height 14
click at [486, 251] on button "Save & Close" at bounding box center [484, 253] width 69 height 16
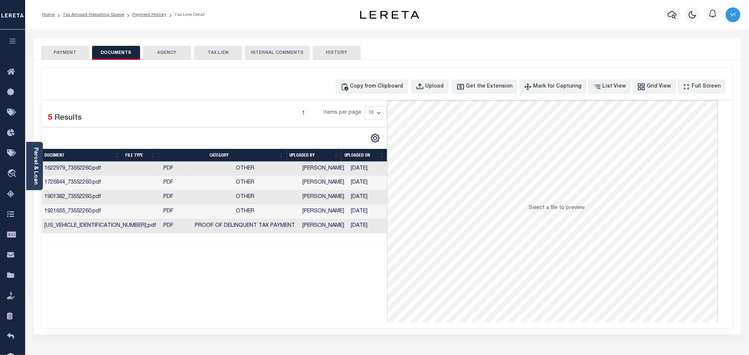
click at [58, 54] on button "PAYMENT" at bounding box center [65, 53] width 48 height 14
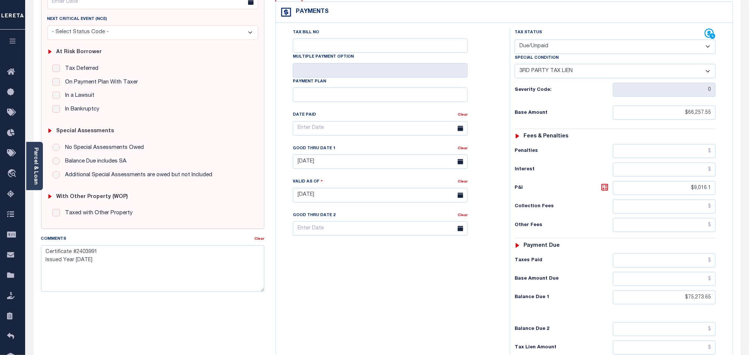
scroll to position [111, 0]
click at [607, 182] on icon at bounding box center [604, 186] width 9 height 9
type input "$9,016.10"
type input "[DATE]"
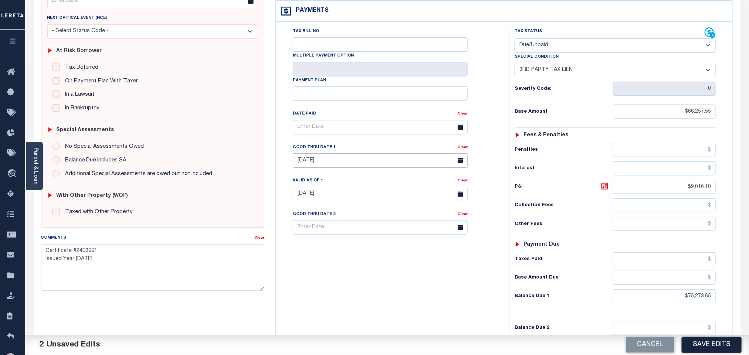
click at [298, 154] on input "[DATE]" at bounding box center [380, 160] width 175 height 14
click at [381, 250] on span "31" at bounding box center [382, 249] width 14 height 14
type input "[DATE]"
click at [223, 261] on textarea "Certificate #2403991 Issued Year 2024" at bounding box center [152, 267] width 223 height 47
paste textarea "Face Amt 71,683.24 Bid % 0.25 Bidder 233755"
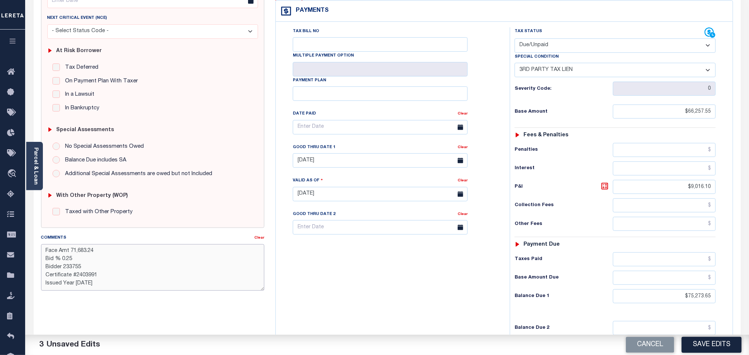
type textarea "Face Amt 71,683.24 Bid % 0.25 Bidder 233755 Certificate #2403991 Issued Year 20…"
click at [347, 281] on div "Tax Bill No Multiple Payment Option Payment Plan Clear" at bounding box center [391, 190] width 227 height 326
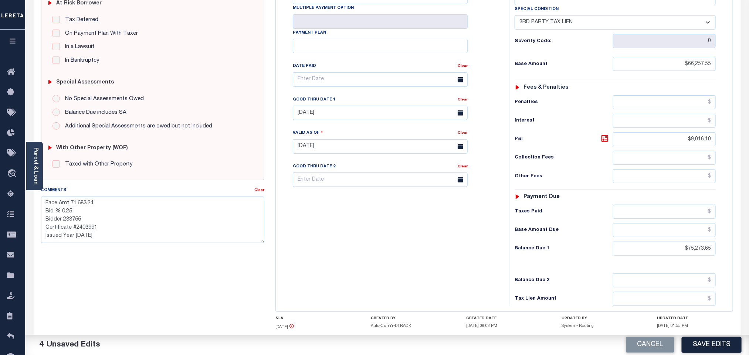
scroll to position [193, 0]
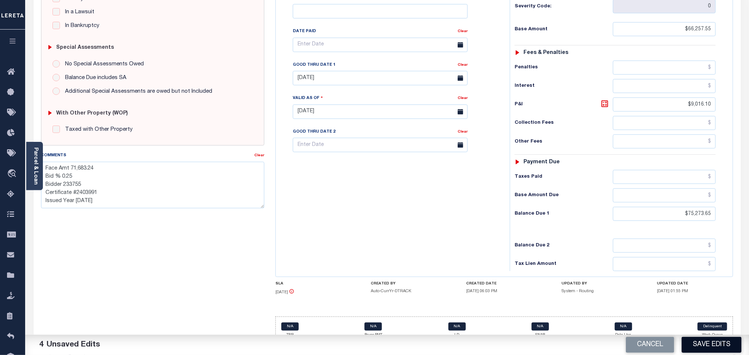
click at [705, 343] on button "Save Edits" at bounding box center [712, 345] width 60 height 16
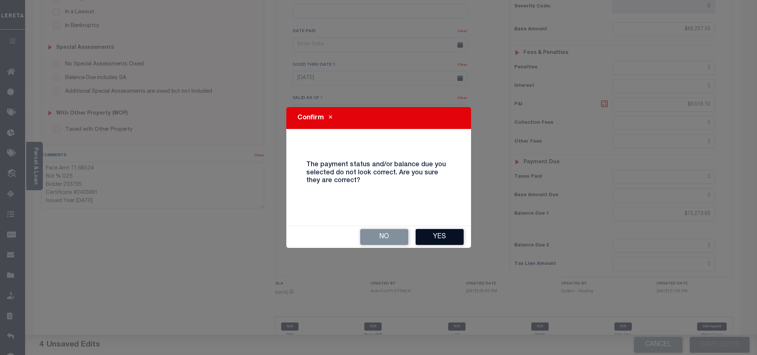
click at [424, 242] on button "Yes" at bounding box center [440, 237] width 48 height 16
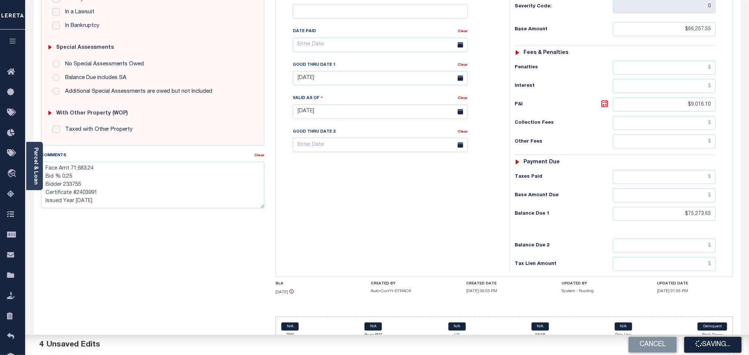
checkbox input "false"
type textarea "Face Amt 71,683.24 Bid % 0.25 Bidder 233755 Certificate #2403991 Issued Year 20…"
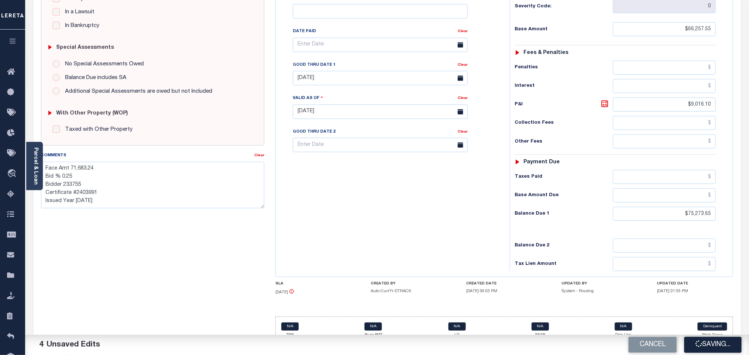
type input "$66,257.55"
type input "$9,016.1"
type input "$75,273.65"
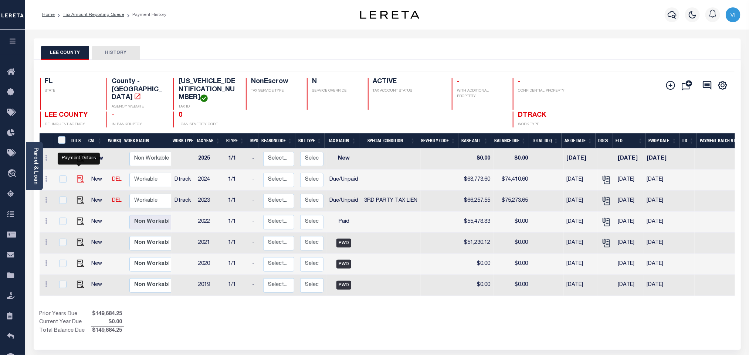
click at [78, 176] on img "" at bounding box center [80, 179] width 7 height 7
checkbox input "true"
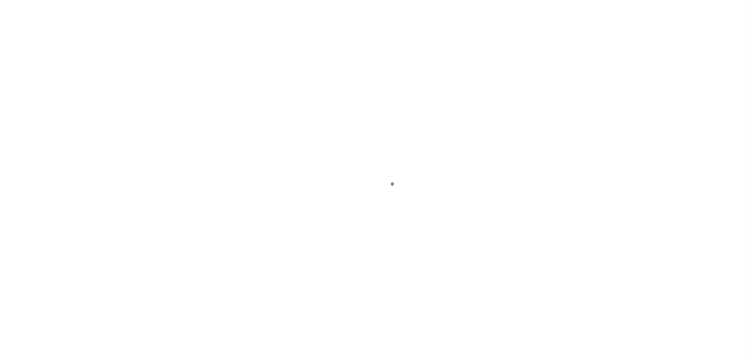
checkbox input "false"
type input "[DATE]"
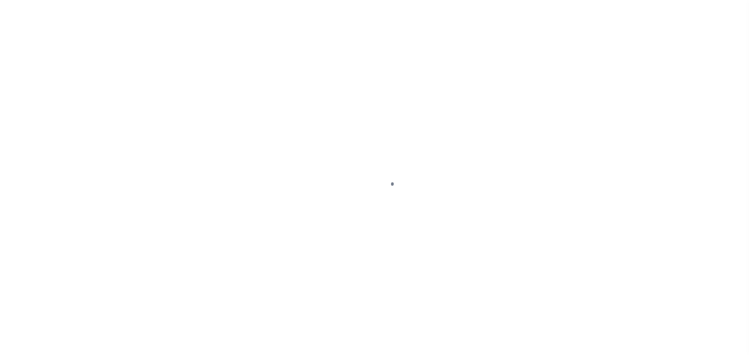
type input "[DATE]"
select select "DUE"
type input "0"
type input "$68,773.6"
type input "$5,637"
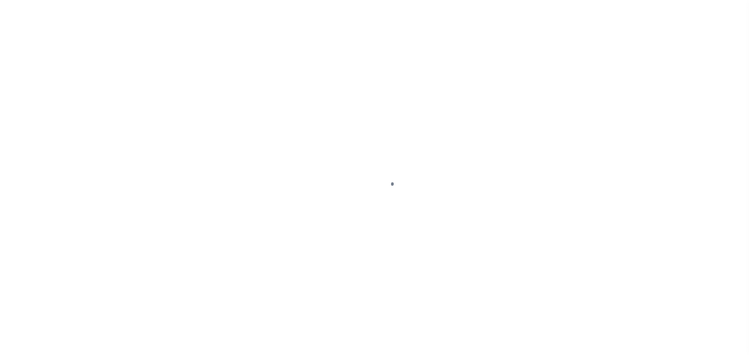
type input "$74,410.6"
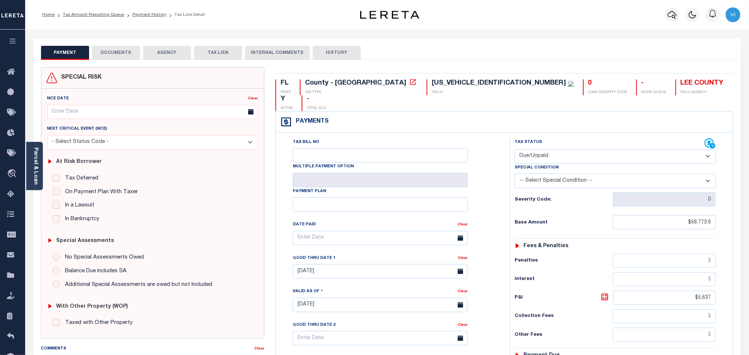
click at [432, 83] on div "[US_VEHICLE_IDENTIFICATION_NUMBER]" at bounding box center [499, 83] width 135 height 7
click at [432, 84] on div "[US_VEHICLE_IDENTIFICATION_NUMBER]" at bounding box center [499, 83] width 135 height 7
copy div "[US_VEHICLE_IDENTIFICATION_NUMBER]"
click at [115, 50] on button "DOCUMENTS" at bounding box center [116, 53] width 48 height 14
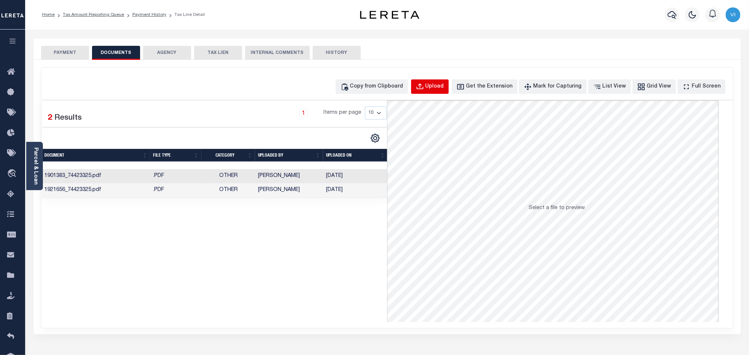
click at [437, 86] on button "Upload" at bounding box center [430, 86] width 38 height 14
select select "POP"
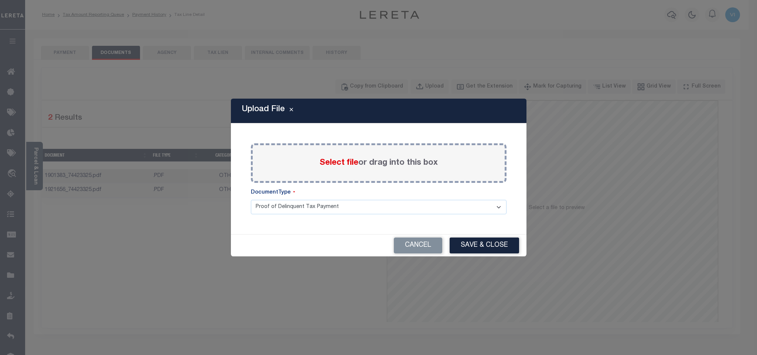
click at [332, 169] on label "Select file or drag into this box" at bounding box center [379, 163] width 118 height 12
click at [0, 0] on input "Select file or drag into this box" at bounding box center [0, 0] width 0 height 0
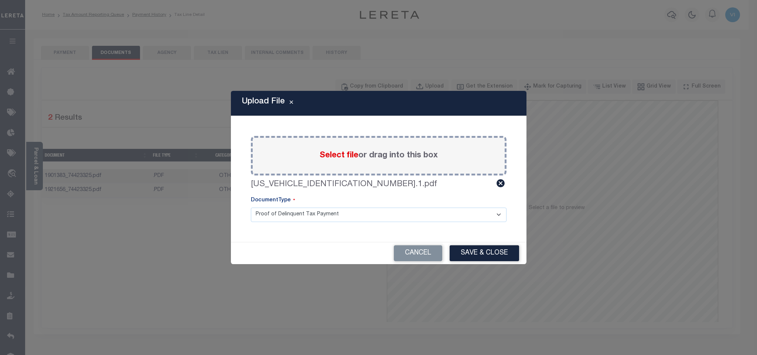
click at [296, 217] on select "Proof of Delinquent Tax Payment" at bounding box center [379, 215] width 256 height 14
click at [251, 208] on select "Proof of Delinquent Tax Payment" at bounding box center [379, 215] width 256 height 14
click at [486, 250] on button "Save & Close" at bounding box center [484, 253] width 69 height 16
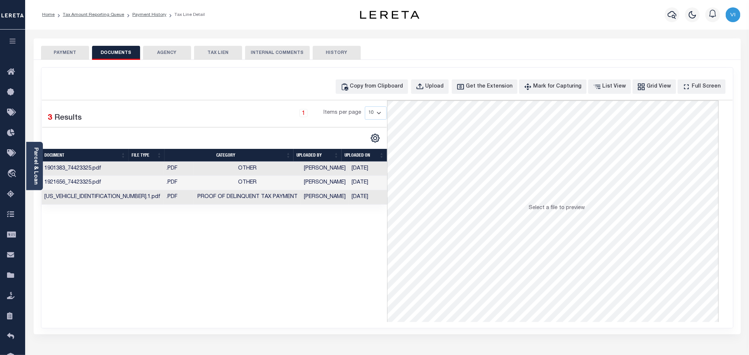
click at [67, 54] on button "PAYMENT" at bounding box center [65, 53] width 48 height 14
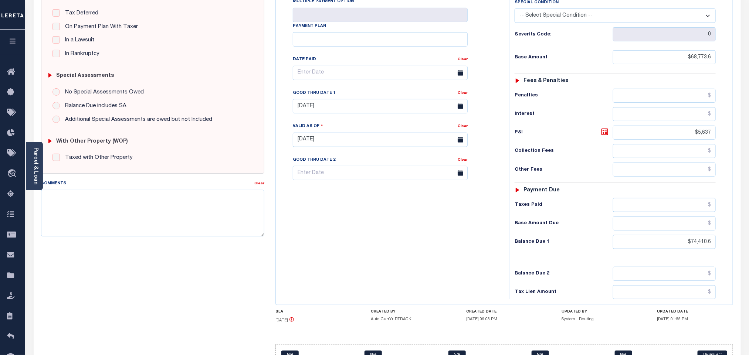
scroll to position [193, 0]
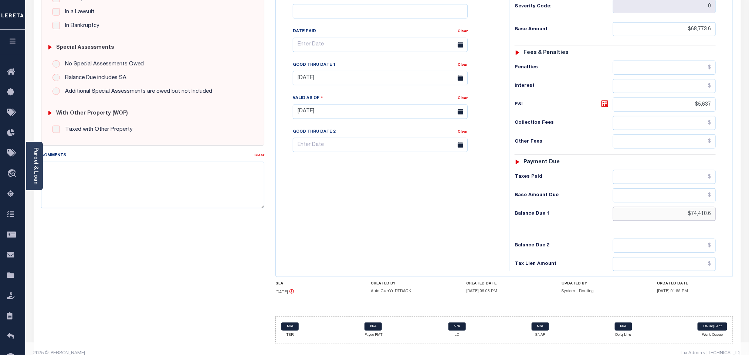
click at [700, 208] on input "$74,410.6" at bounding box center [664, 214] width 103 height 14
paste input "8,130.82"
type input "$78,130.82"
type input "[DATE]"
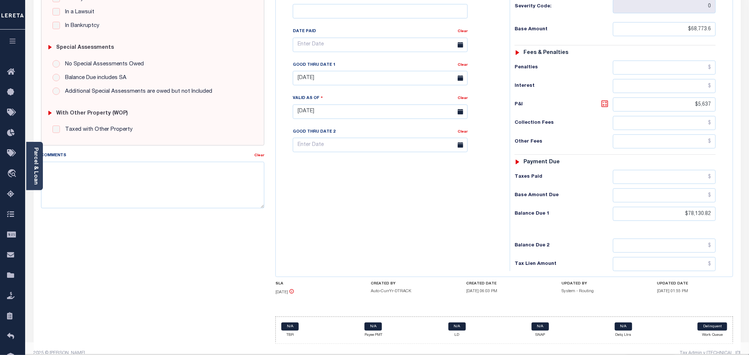
click at [601, 101] on icon at bounding box center [604, 104] width 7 height 7
type input "$9,357.22"
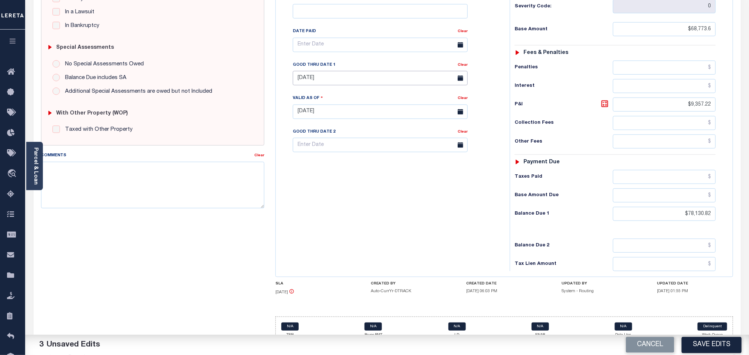
click at [344, 71] on input "[DATE]" at bounding box center [380, 78] width 175 height 14
click at [376, 167] on span "31" at bounding box center [382, 166] width 14 height 14
type input "[DATE]"
click at [184, 190] on textarea "Comments" at bounding box center [152, 185] width 223 height 47
paste textarea "Face Amt 74,404.35 Bid % 0.25 Bidder 502562 Certificate #2504230 Issued Year 20…"
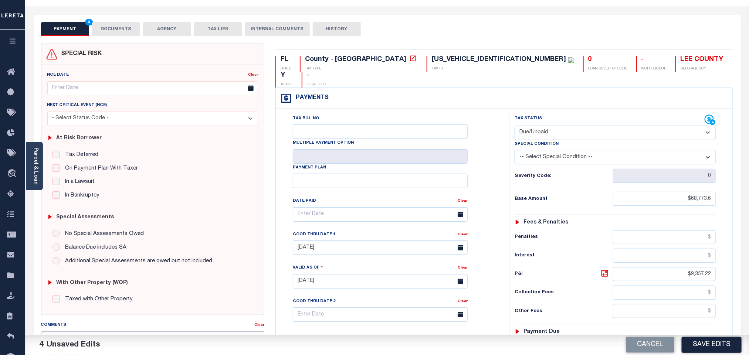
scroll to position [0, 0]
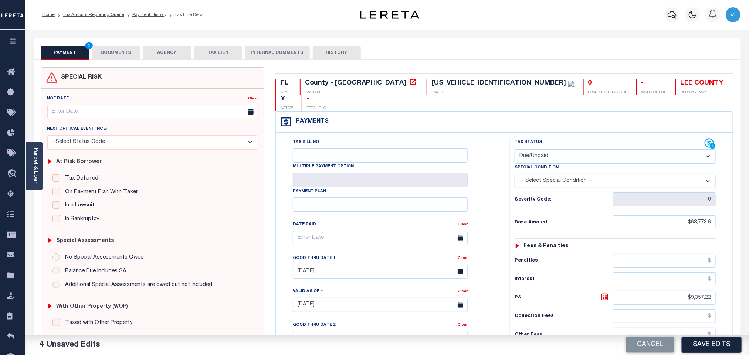
type textarea "Face Amt 74,404.35 Bid % 0.25 Bidder 502562 Certificate #2504230 Issued Year 20…"
click at [573, 174] on select "-- Select Special Condition -- 3RD PARTY TAX LIEN AGENCY TAX LIEN (A.K.A Inside…" at bounding box center [615, 181] width 201 height 14
select select "20"
click at [515, 174] on select "-- Select Special Condition -- 3RD PARTY TAX LIEN AGENCY TAX LIEN (A.K.A Inside…" at bounding box center [615, 181] width 201 height 14
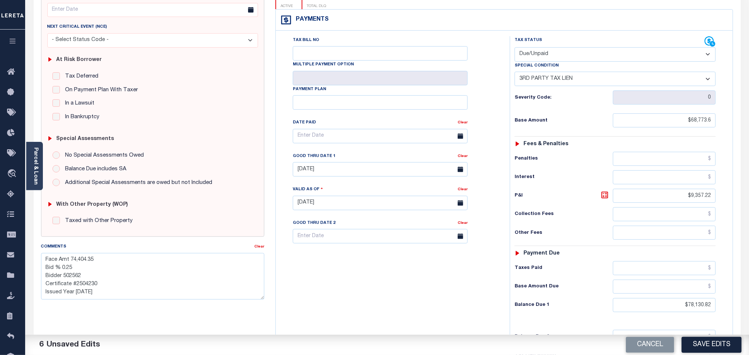
scroll to position [193, 0]
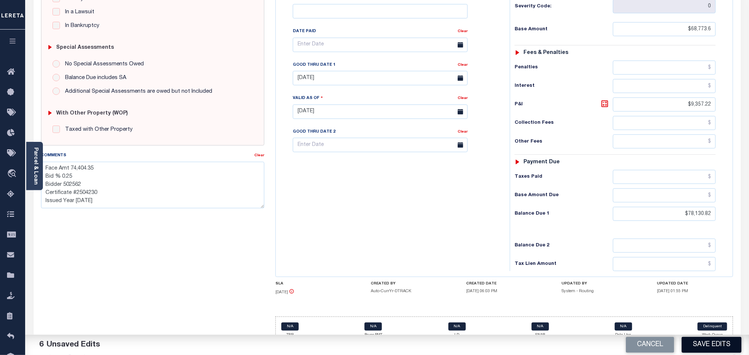
click at [703, 347] on button "Save Edits" at bounding box center [712, 345] width 60 height 16
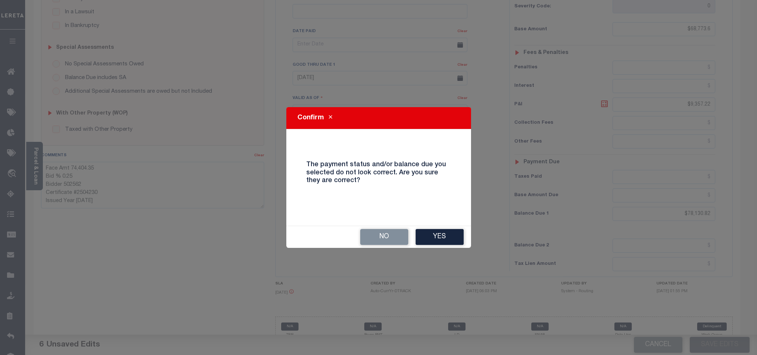
click at [427, 237] on button "Yes" at bounding box center [440, 237] width 48 height 16
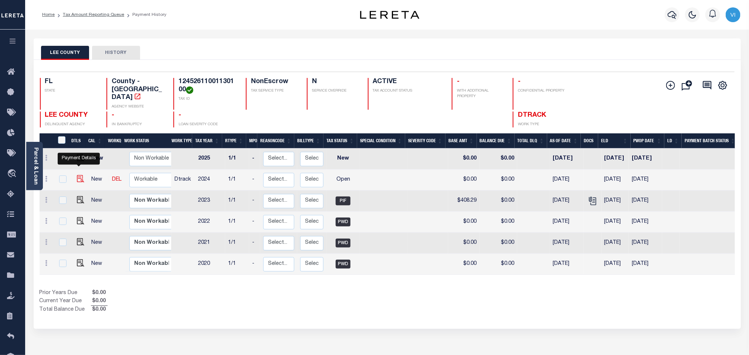
click at [79, 175] on img "" at bounding box center [80, 178] width 7 height 7
checkbox input "true"
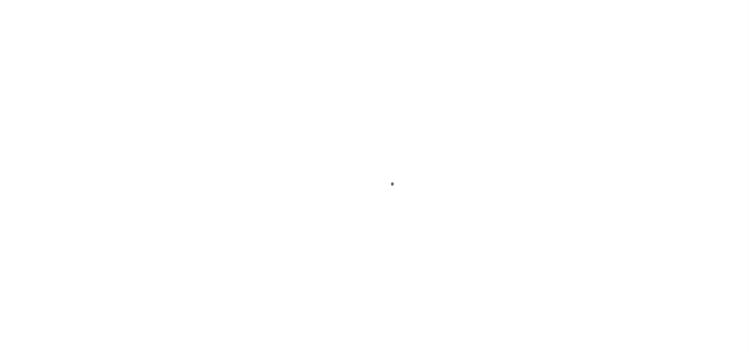
checkbox input "false"
type input "[DATE]"
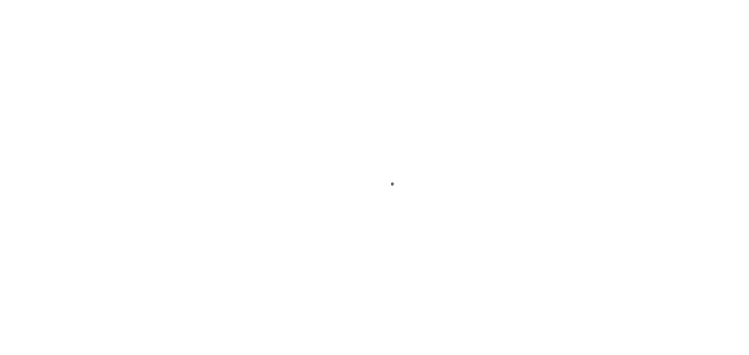
select select "OP2"
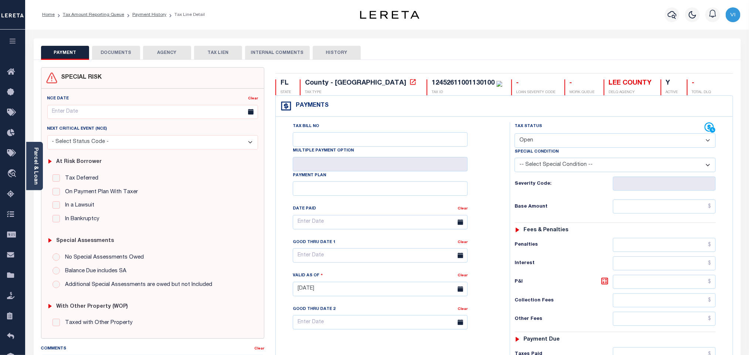
click at [44, 170] on div "At Risk Borrower Tax Deferred Deferral Start Date Clear Date Filed Clear Case N…" at bounding box center [152, 189] width 217 height 79
click at [39, 170] on div "Parcel & Loan" at bounding box center [34, 166] width 17 height 48
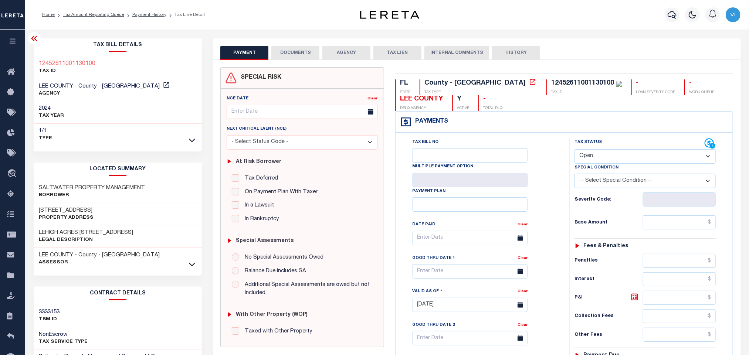
click at [293, 53] on button "DOCUMENTS" at bounding box center [295, 53] width 48 height 14
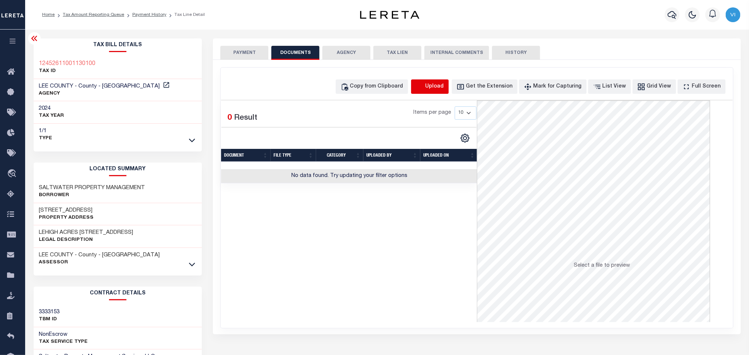
click at [433, 82] on button "Upload" at bounding box center [430, 86] width 38 height 14
select select "POP"
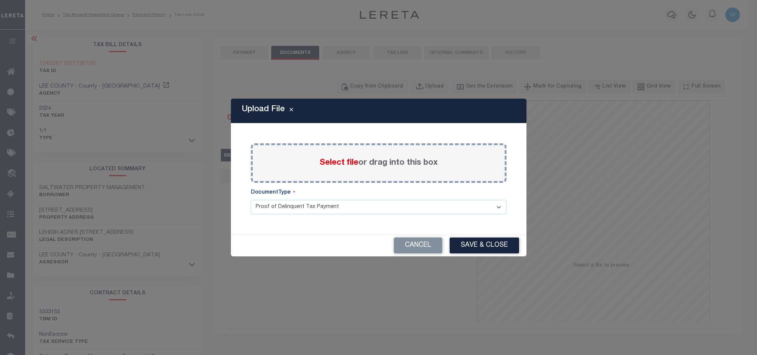
click at [336, 163] on span "Select file" at bounding box center [339, 163] width 39 height 8
click at [0, 0] on input "Select file or drag into this box" at bounding box center [0, 0] width 0 height 0
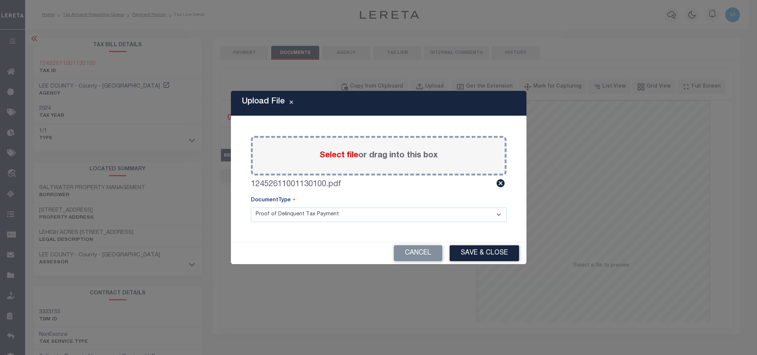
drag, startPoint x: 336, startPoint y: 163, endPoint x: 273, endPoint y: 218, distance: 83.8
click at [273, 218] on select "Proof of Delinquent Tax Payment" at bounding box center [379, 215] width 256 height 14
click at [251, 208] on select "Proof of Delinquent Tax Payment" at bounding box center [379, 215] width 256 height 14
click at [489, 257] on button "Save & Close" at bounding box center [484, 253] width 69 height 16
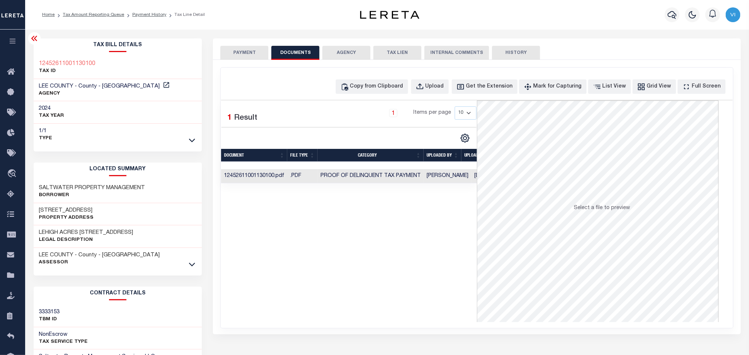
click at [244, 56] on button "PAYMENT" at bounding box center [244, 53] width 48 height 14
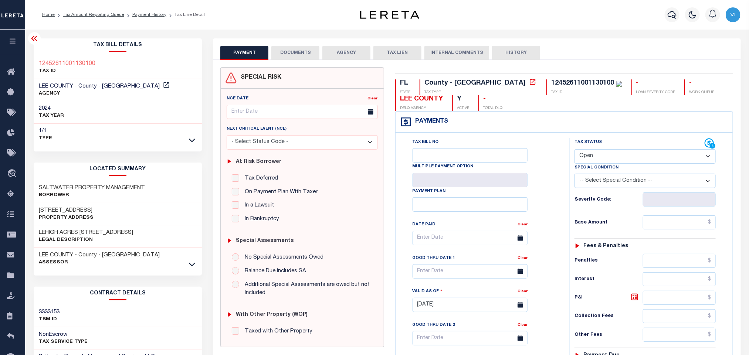
click at [599, 159] on select "- Select Status Code - Open Due/Unpaid Paid Incomplete No Tax Due Internal Refu…" at bounding box center [644, 156] width 141 height 14
select select "PYD"
click at [574, 150] on select "- Select Status Code - Open Due/Unpaid Paid Incomplete No Tax Due Internal Refu…" at bounding box center [644, 156] width 141 height 14
type input "10/01/2025"
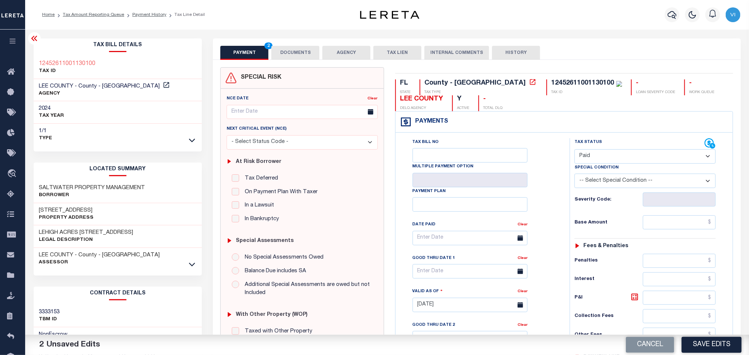
click at [678, 235] on div "Tax Status Status - Select Status Code -" at bounding box center [648, 301] width 156 height 326
click at [670, 230] on input "text" at bounding box center [679, 223] width 73 height 14
paste input "502.68"
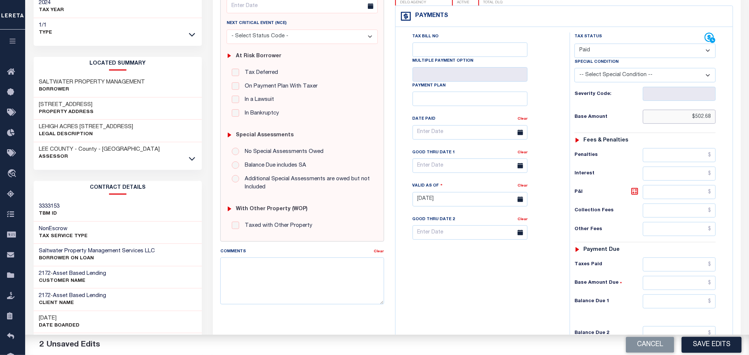
scroll to position [208, 0]
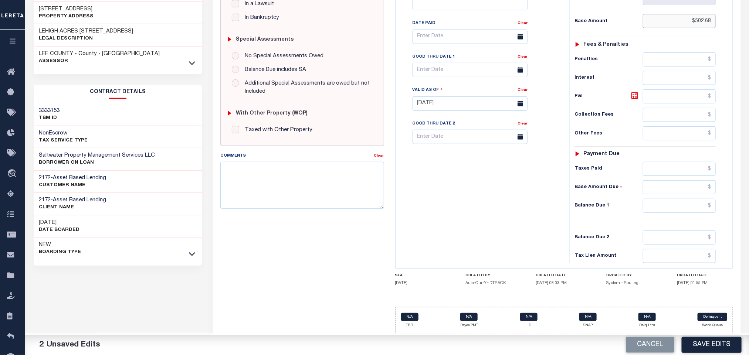
type input "$502.68"
click at [665, 213] on div "Tax Status Status - Select Status Code -" at bounding box center [648, 100] width 156 height 326
click at [663, 210] on input "text" at bounding box center [679, 206] width 73 height 14
type input "$0.00"
click at [505, 225] on div "Tax Bill No Multiple Payment Option Payment Plan Clear" at bounding box center [480, 100] width 167 height 326
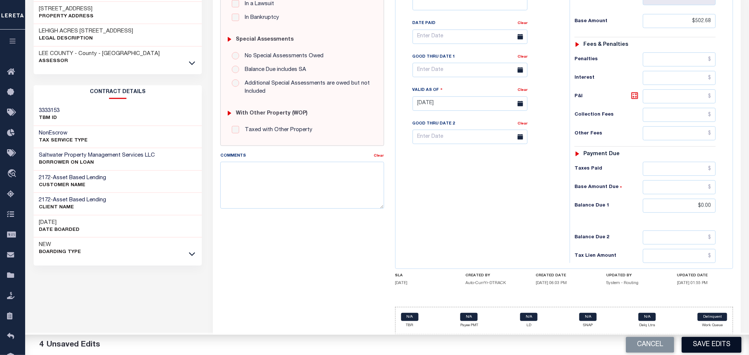
click at [696, 343] on button "Save Edits" at bounding box center [712, 345] width 60 height 16
checkbox input "false"
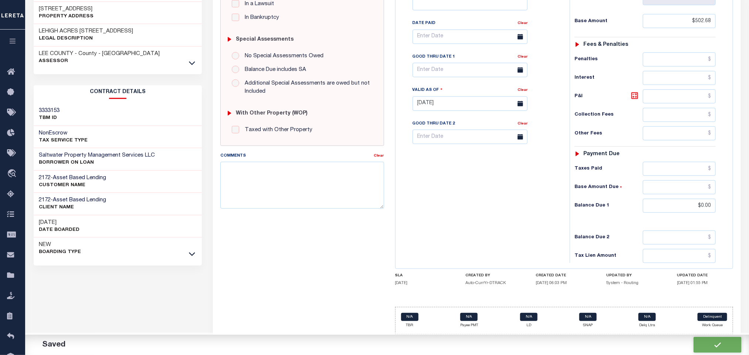
type input "$502.68"
type input "$0"
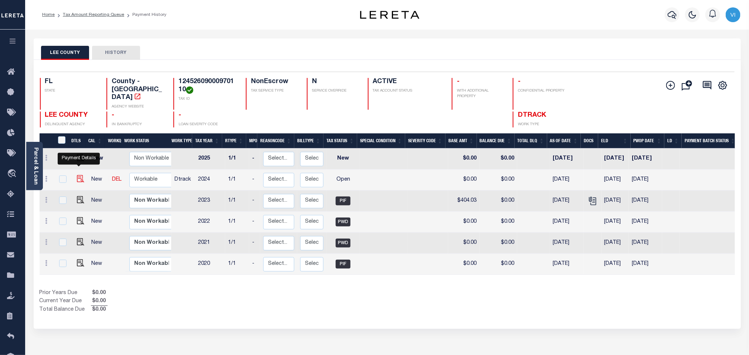
click at [80, 175] on img "" at bounding box center [80, 178] width 7 height 7
checkbox input "true"
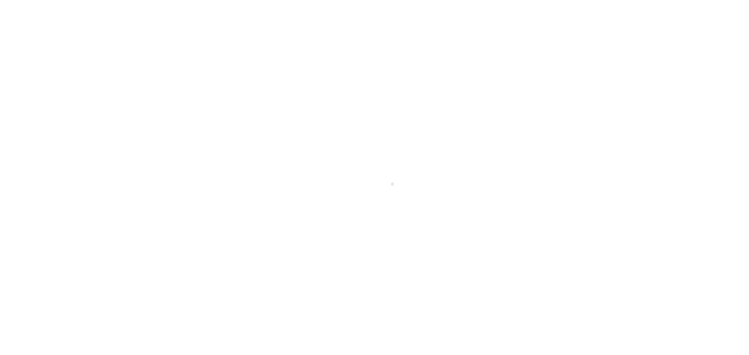
select select "OP2"
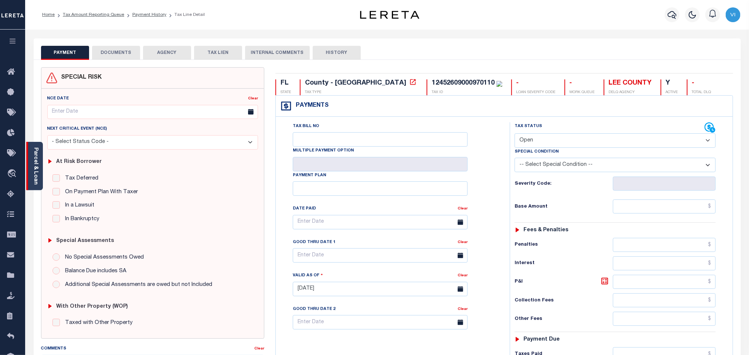
click at [39, 168] on div "Parcel & Loan" at bounding box center [34, 166] width 17 height 48
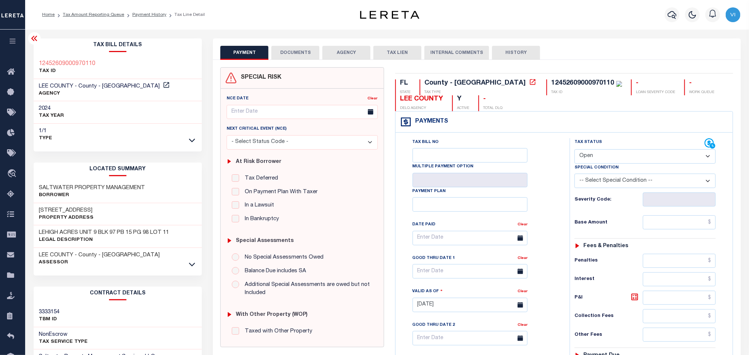
click at [283, 58] on button "DOCUMENTS" at bounding box center [295, 53] width 48 height 14
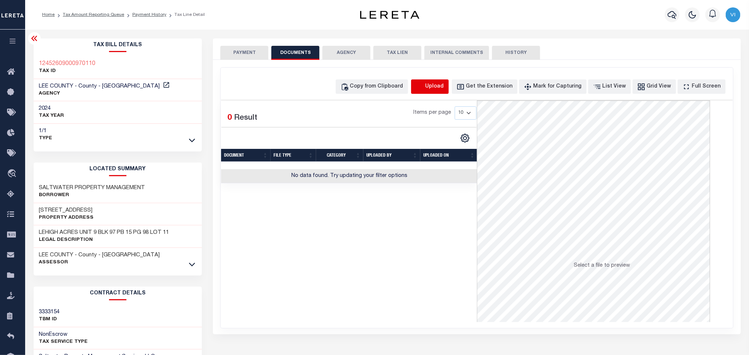
click at [424, 91] on icon "button" at bounding box center [420, 87] width 8 height 8
select select "POP"
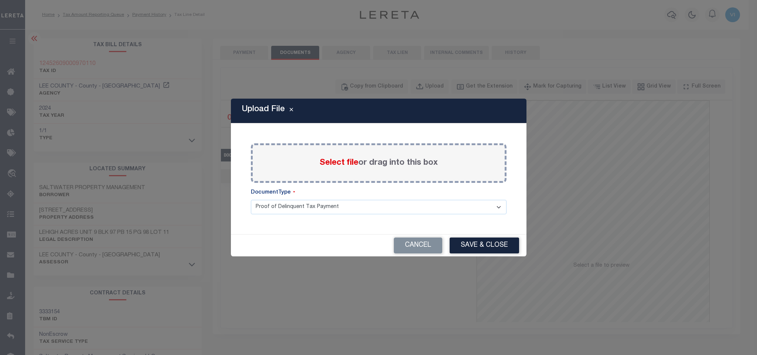
click at [355, 163] on span "Select file" at bounding box center [339, 163] width 39 height 8
click at [0, 0] on input "Select file or drag into this box" at bounding box center [0, 0] width 0 height 0
click at [271, 214] on select "Proof of Delinquent Tax Payment" at bounding box center [379, 207] width 256 height 14
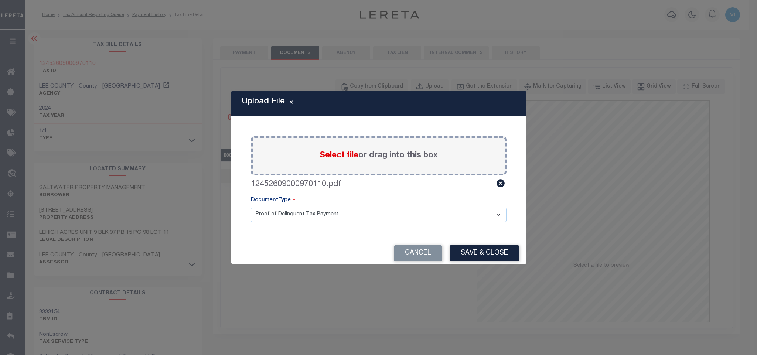
click at [251, 208] on select "Proof of Delinquent Tax Payment" at bounding box center [379, 215] width 256 height 14
click at [489, 257] on button "Save & Close" at bounding box center [484, 253] width 69 height 16
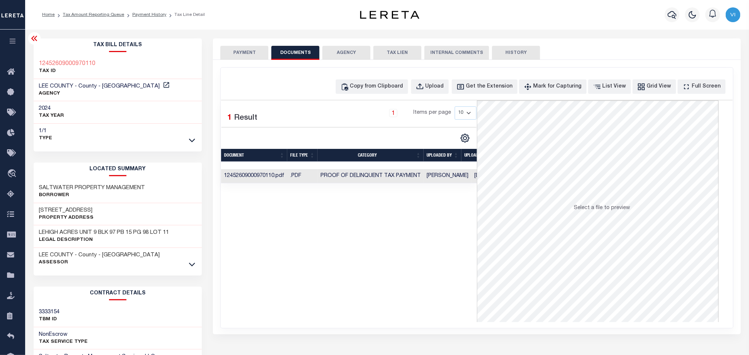
drag, startPoint x: 252, startPoint y: 52, endPoint x: 247, endPoint y: 58, distance: 7.6
click at [252, 52] on button "PAYMENT" at bounding box center [244, 53] width 48 height 14
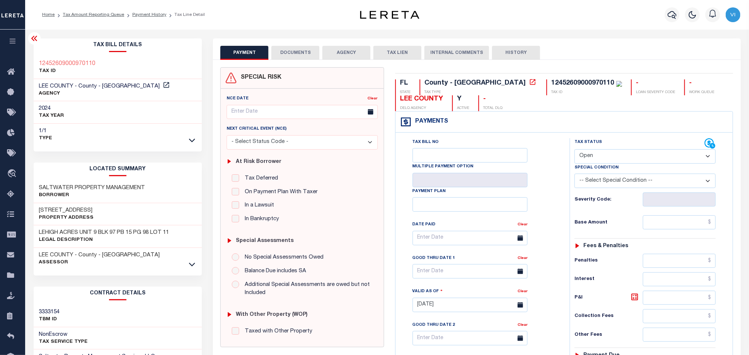
drag, startPoint x: 606, startPoint y: 152, endPoint x: 608, endPoint y: 165, distance: 12.4
click at [606, 156] on select "- Select Status Code - Open Due/Unpaid Paid Incomplete No Tax Due Internal Refu…" at bounding box center [644, 156] width 141 height 14
select select "PYD"
click at [574, 150] on select "- Select Status Code - Open Due/Unpaid Paid Incomplete No Tax Due Internal Refu…" at bounding box center [644, 156] width 141 height 14
type input "[DATE]"
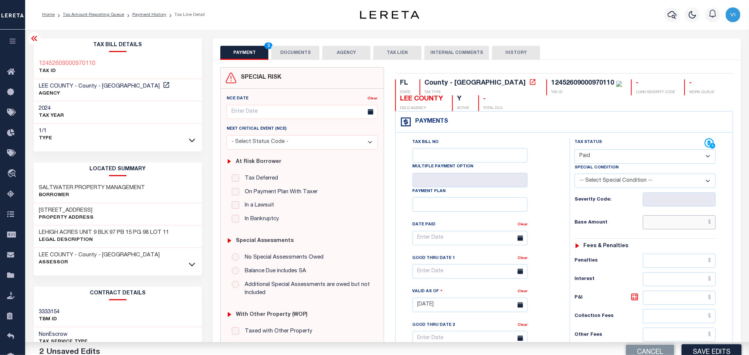
click at [657, 224] on input "text" at bounding box center [679, 223] width 73 height 14
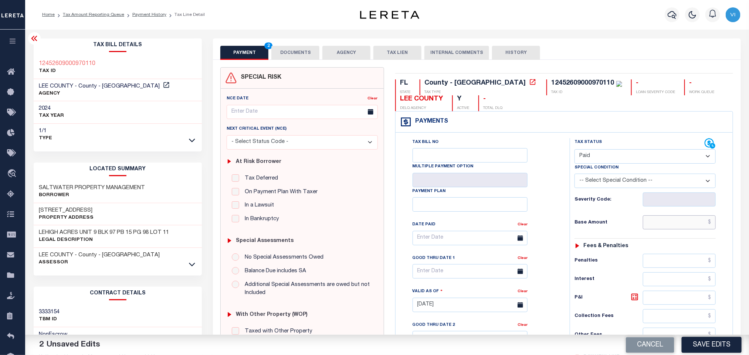
paste input "487.45"
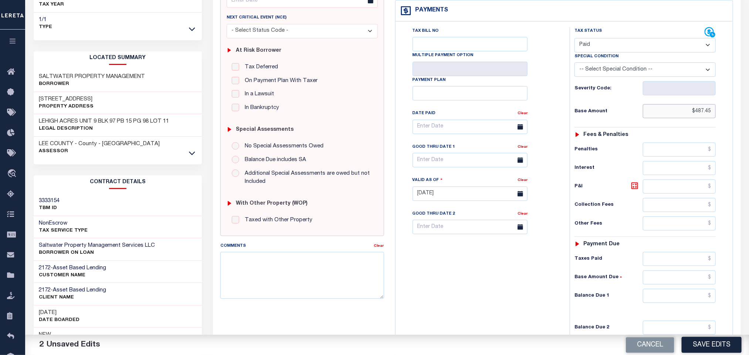
scroll to position [208, 0]
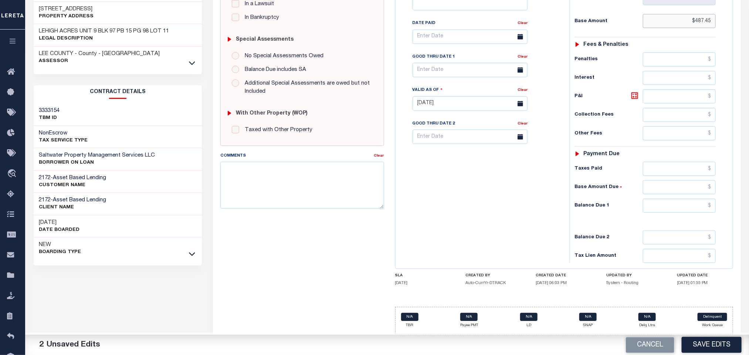
type input "$487.45"
click at [658, 214] on div "Tax Status Status - Select Status Code -" at bounding box center [648, 100] width 156 height 326
click at [651, 210] on input "text" at bounding box center [679, 206] width 73 height 14
type input "$0.00"
click at [570, 222] on div "Tax Status Status - Select Status Code -" at bounding box center [648, 100] width 156 height 326
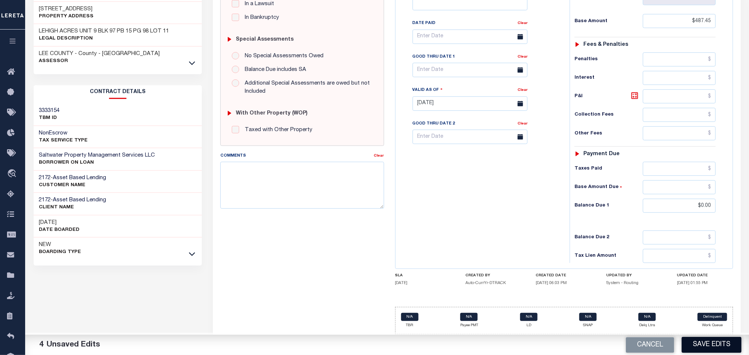
click at [696, 340] on button "Save Edits" at bounding box center [712, 345] width 60 height 16
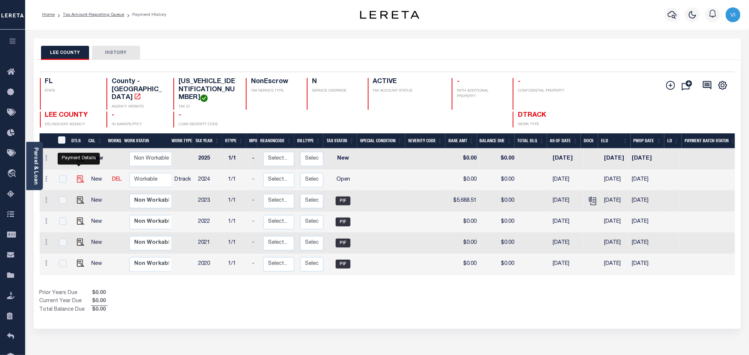
click at [77, 176] on img "" at bounding box center [80, 179] width 7 height 7
checkbox input "true"
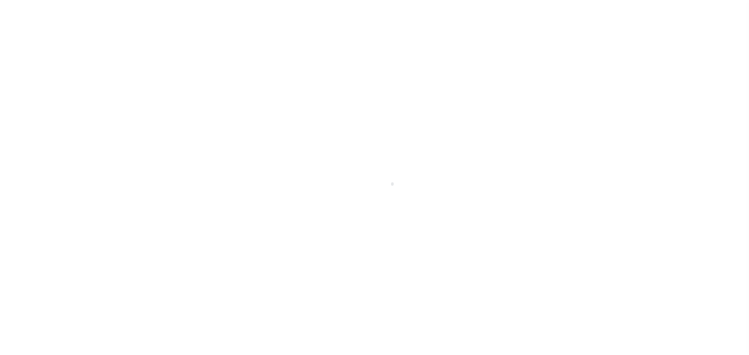
select select "OP2"
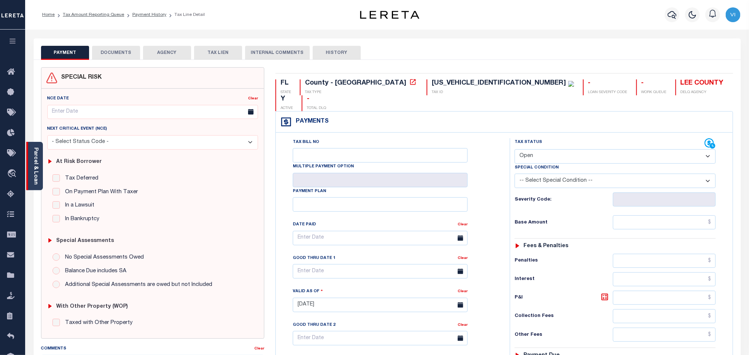
click at [34, 166] on link "Parcel & Loan" at bounding box center [35, 165] width 5 height 37
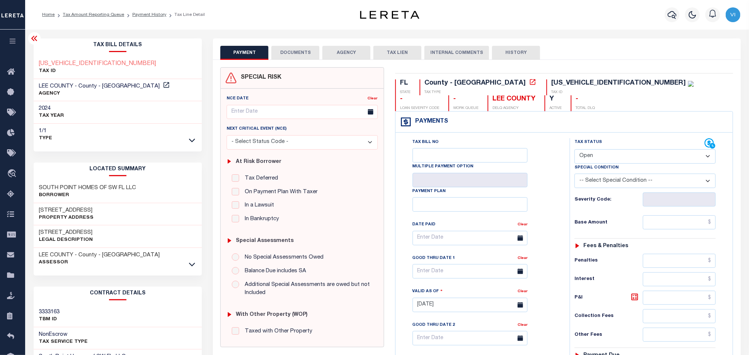
click at [295, 54] on button "DOCUMENTS" at bounding box center [295, 53] width 48 height 14
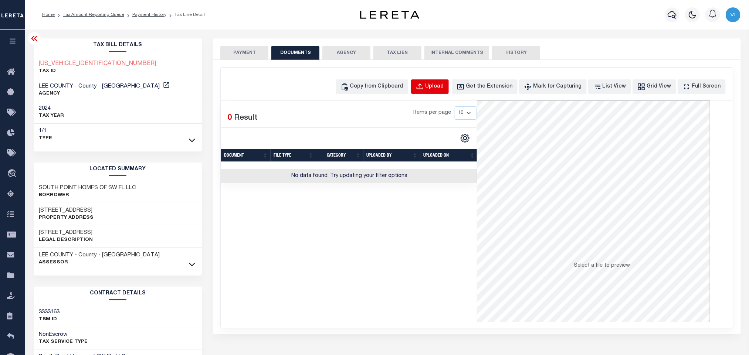
click at [444, 89] on div "Upload" at bounding box center [434, 87] width 18 height 8
select select "POP"
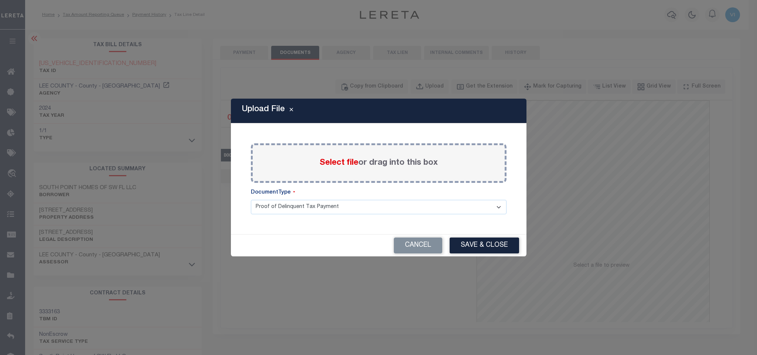
click at [336, 164] on span "Select file" at bounding box center [339, 163] width 39 height 8
click at [0, 0] on input "Select file or drag into this box" at bounding box center [0, 0] width 0 height 0
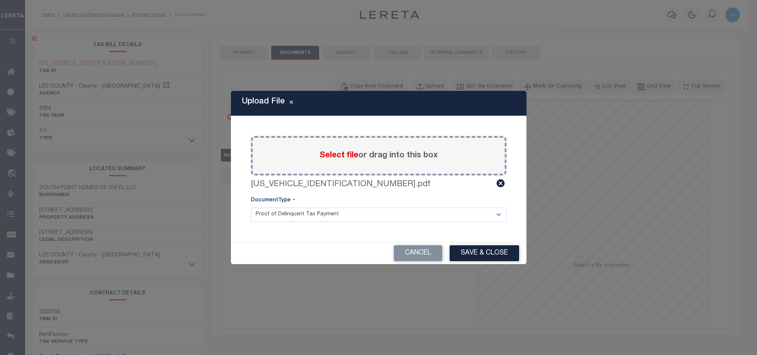
drag, startPoint x: 336, startPoint y: 164, endPoint x: 264, endPoint y: 219, distance: 90.5
click at [264, 218] on select "Proof of Delinquent Tax Payment" at bounding box center [379, 215] width 256 height 14
click at [251, 208] on select "Proof of Delinquent Tax Payment" at bounding box center [379, 215] width 256 height 14
click at [486, 256] on button "Save & Close" at bounding box center [484, 253] width 69 height 16
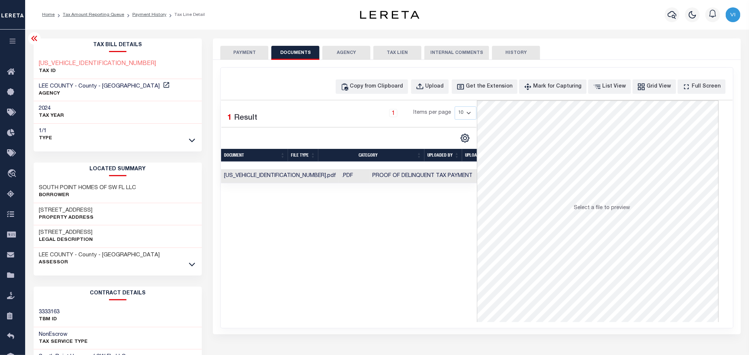
click at [257, 59] on button "PAYMENT" at bounding box center [244, 53] width 48 height 14
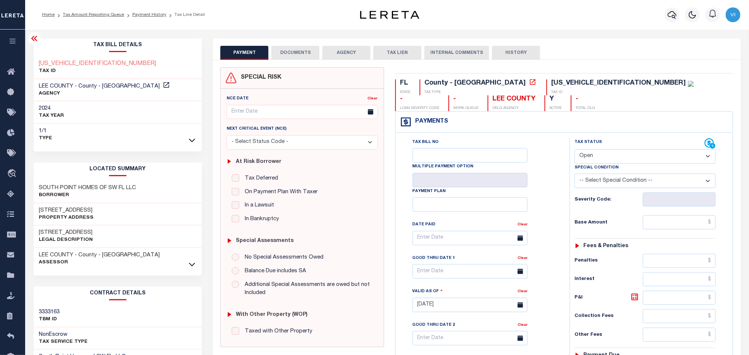
drag, startPoint x: 603, startPoint y: 155, endPoint x: 602, endPoint y: 160, distance: 4.8
click at [603, 155] on select "- Select Status Code - Open Due/Unpaid Paid Incomplete No Tax Due Internal Refu…" at bounding box center [644, 156] width 141 height 14
select select "PYD"
click at [574, 150] on select "- Select Status Code - Open Due/Unpaid Paid Incomplete No Tax Due Internal Refu…" at bounding box center [644, 156] width 141 height 14
type input "[DATE]"
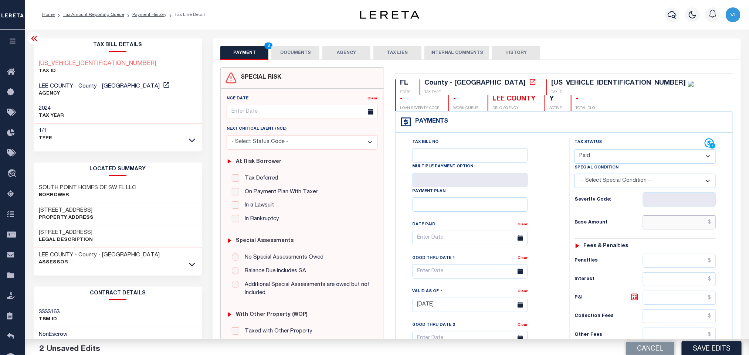
click at [653, 221] on input "text" at bounding box center [679, 223] width 73 height 14
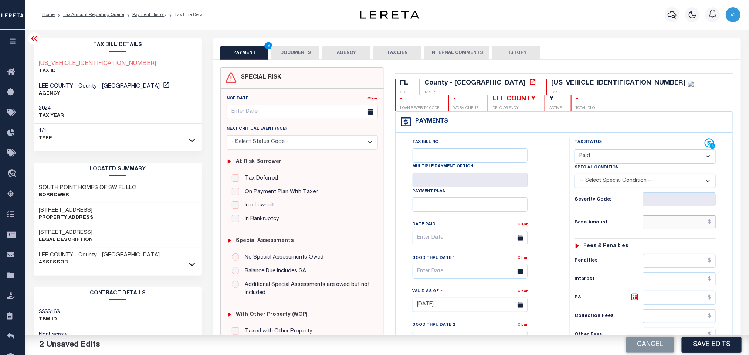
paste input "4,455.65"
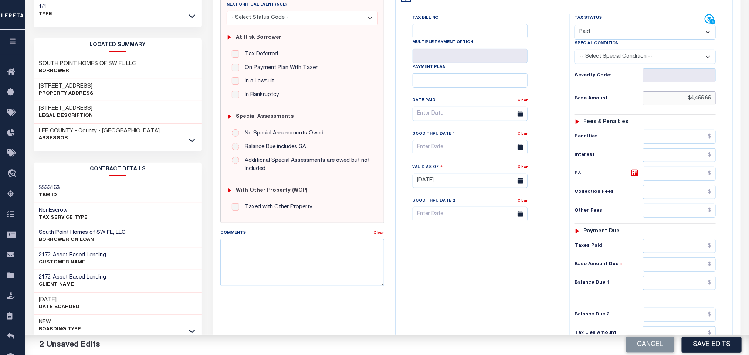
scroll to position [208, 0]
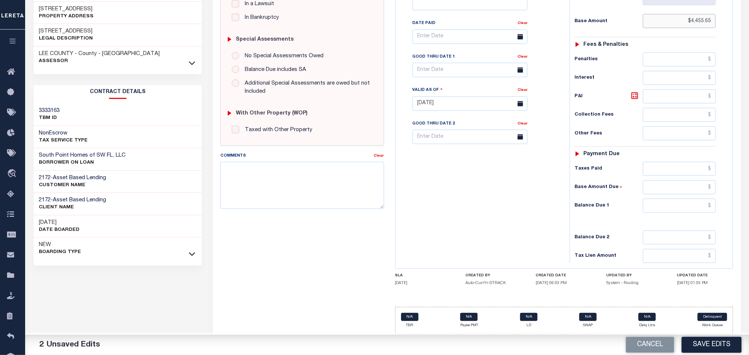
type input "$4,455.65"
click at [654, 210] on input "text" at bounding box center [679, 206] width 73 height 14
type input "$0.00"
click at [731, 348] on button "Save Edits" at bounding box center [712, 345] width 60 height 16
checkbox input "false"
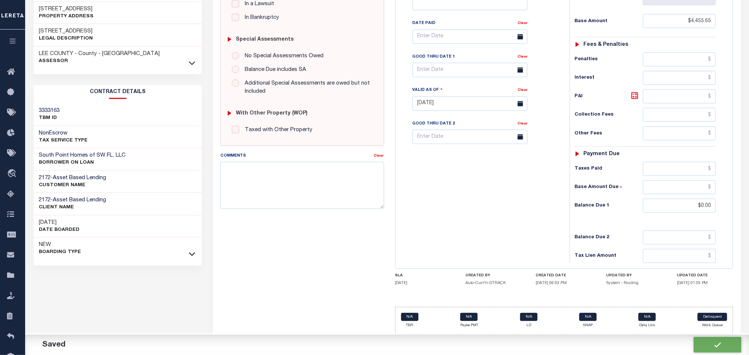
checkbox input "false"
type input "$4,455.65"
type input "$0"
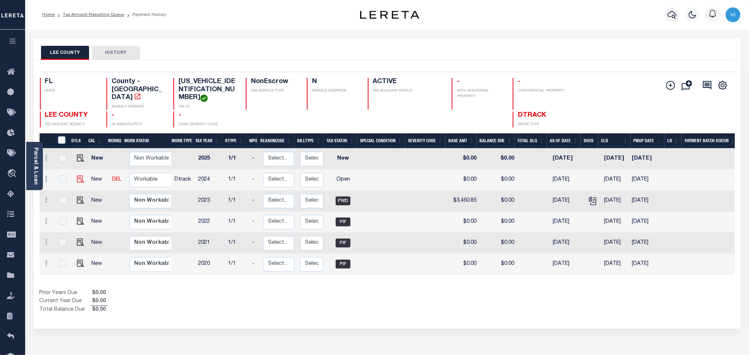
click at [80, 176] on img at bounding box center [80, 179] width 7 height 7
checkbox input "true"
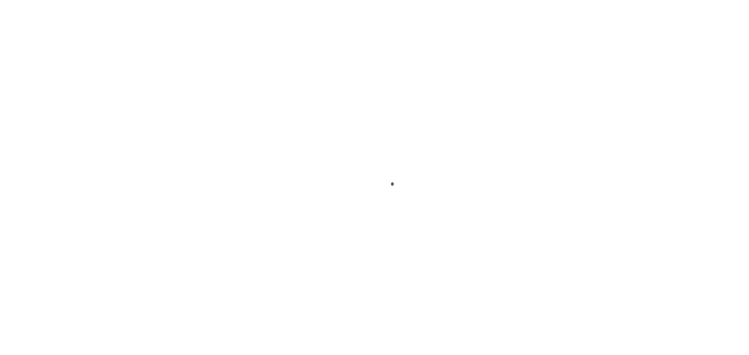
checkbox input "false"
type input "[DATE]"
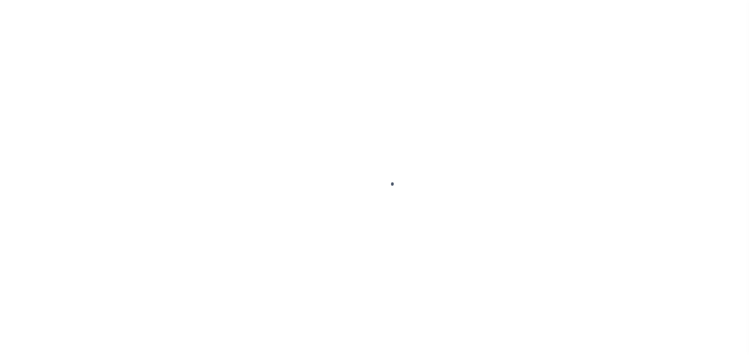
select select "OP2"
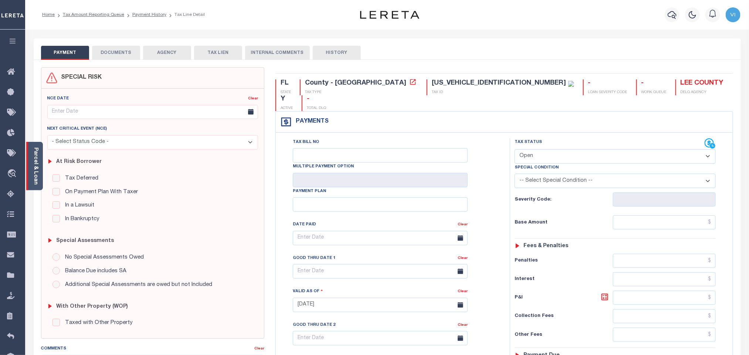
click at [42, 166] on div "Parcel & Loan" at bounding box center [34, 166] width 17 height 48
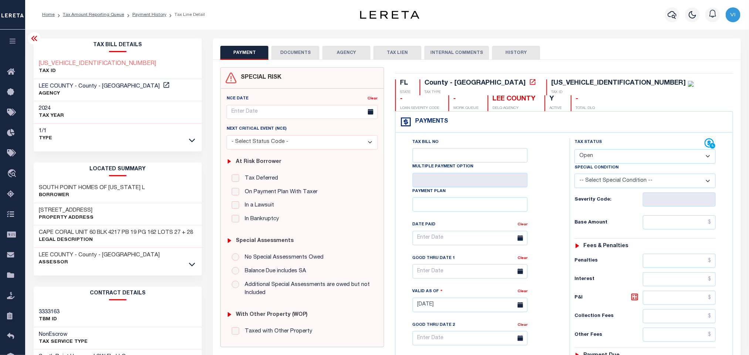
click at [295, 48] on button "DOCUMENTS" at bounding box center [295, 53] width 48 height 14
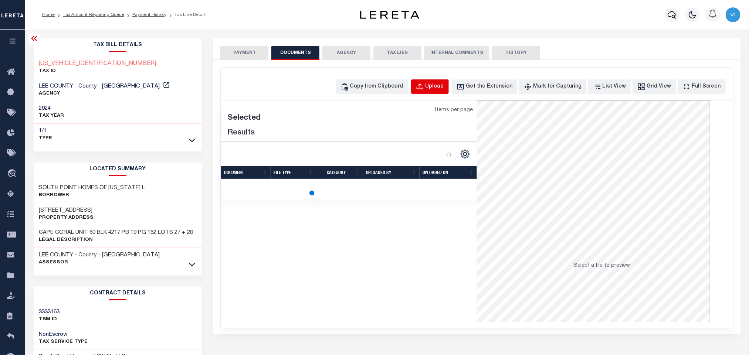
click at [442, 91] on div "Upload" at bounding box center [434, 87] width 18 height 8
select select "POP"
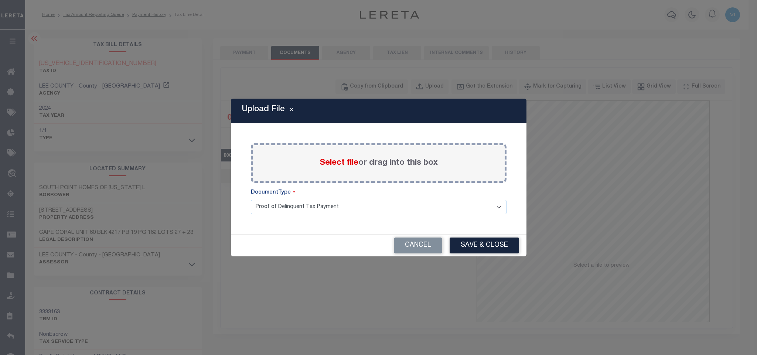
click at [328, 161] on span "Select file" at bounding box center [339, 163] width 39 height 8
click at [0, 0] on input "Select file or drag into this box" at bounding box center [0, 0] width 0 height 0
drag, startPoint x: 328, startPoint y: 161, endPoint x: 273, endPoint y: 219, distance: 79.7
click at [273, 214] on select "Proof of Delinquent Tax Payment" at bounding box center [379, 207] width 256 height 14
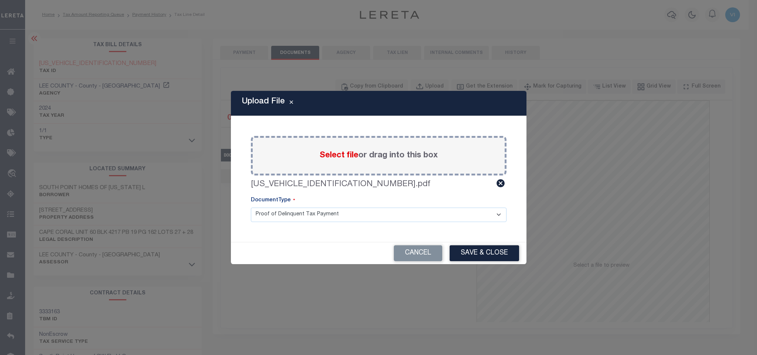
click at [251, 208] on select "Proof of Delinquent Tax Payment" at bounding box center [379, 215] width 256 height 14
click at [498, 262] on div "Cancel Save & Close" at bounding box center [379, 254] width 296 height 22
click at [485, 254] on button "Save & Close" at bounding box center [484, 253] width 69 height 16
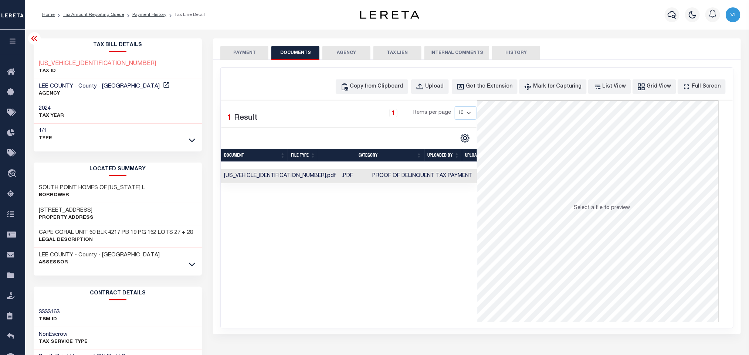
click at [242, 53] on button "PAYMENT" at bounding box center [244, 53] width 48 height 14
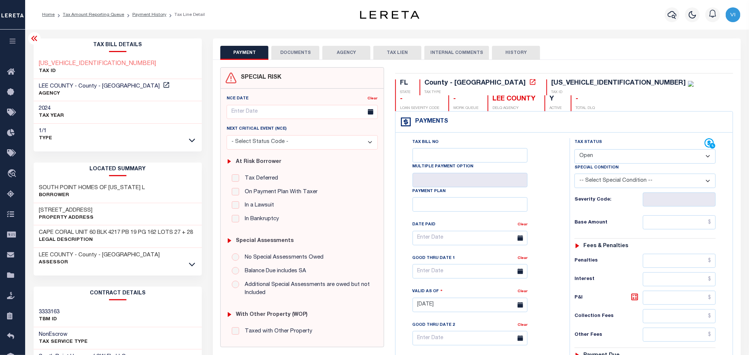
click at [596, 163] on select "- Select Status Code - Open Due/Unpaid Paid Incomplete No Tax Due Internal Refu…" at bounding box center [644, 156] width 141 height 14
select select "PYD"
click at [574, 150] on select "- Select Status Code - Open Due/Unpaid Paid Incomplete No Tax Due Internal Refu…" at bounding box center [644, 156] width 141 height 14
type input "[DATE]"
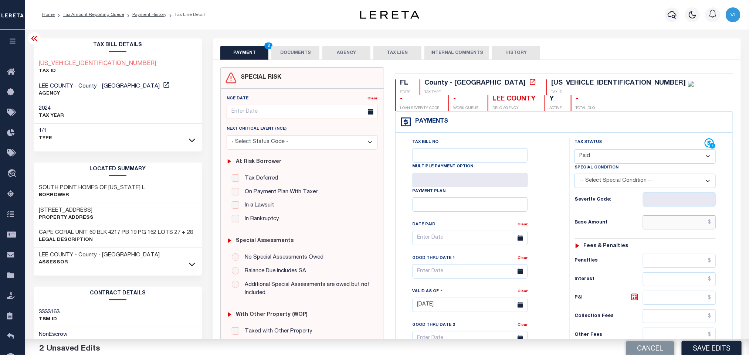
click at [648, 230] on input "text" at bounding box center [679, 223] width 73 height 14
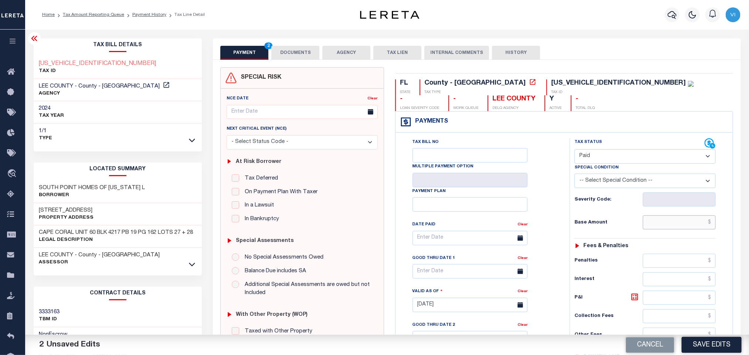
paste input "13,132.01"
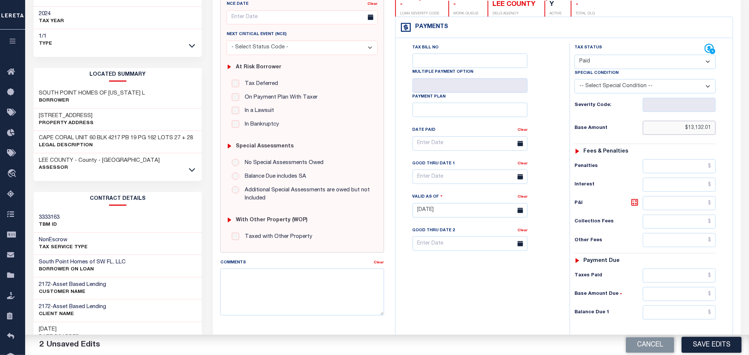
scroll to position [208, 0]
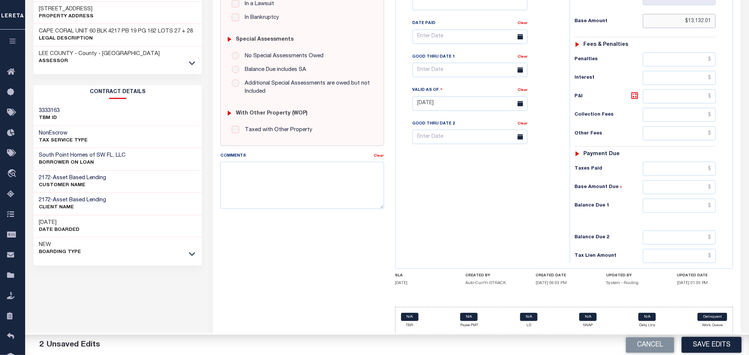
type input "$13,132.01"
click at [656, 201] on input "text" at bounding box center [679, 206] width 73 height 14
type input "$0.00"
click at [558, 238] on div "Tax Bill No Multiple Payment Option Payment Plan Clear" at bounding box center [480, 100] width 167 height 326
click at [700, 342] on button "Save Edits" at bounding box center [712, 345] width 60 height 16
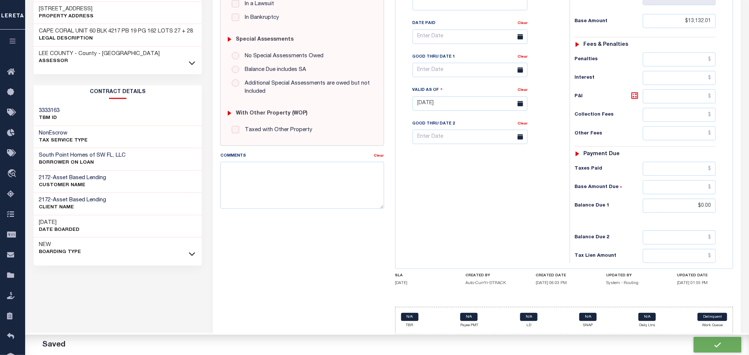
checkbox input "false"
type input "$13,132.01"
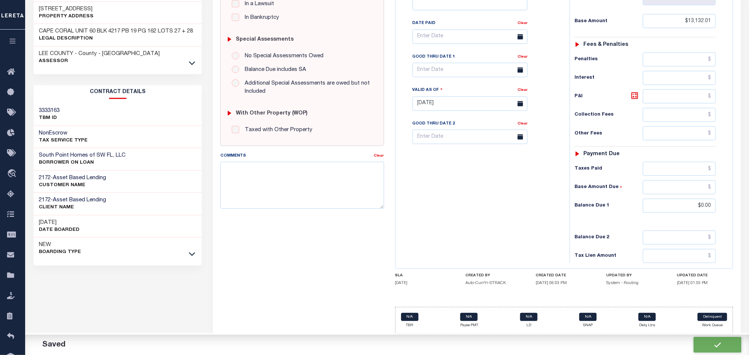
type input "$0"
